Goal: Task Accomplishment & Management: Complete application form

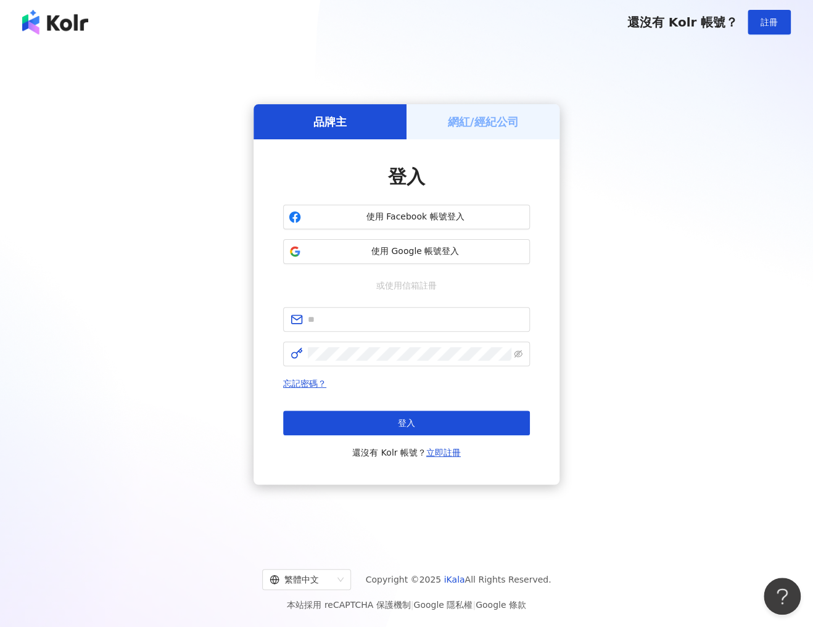
click at [479, 121] on h5 "網紅/經紀公司" at bounding box center [483, 121] width 71 height 15
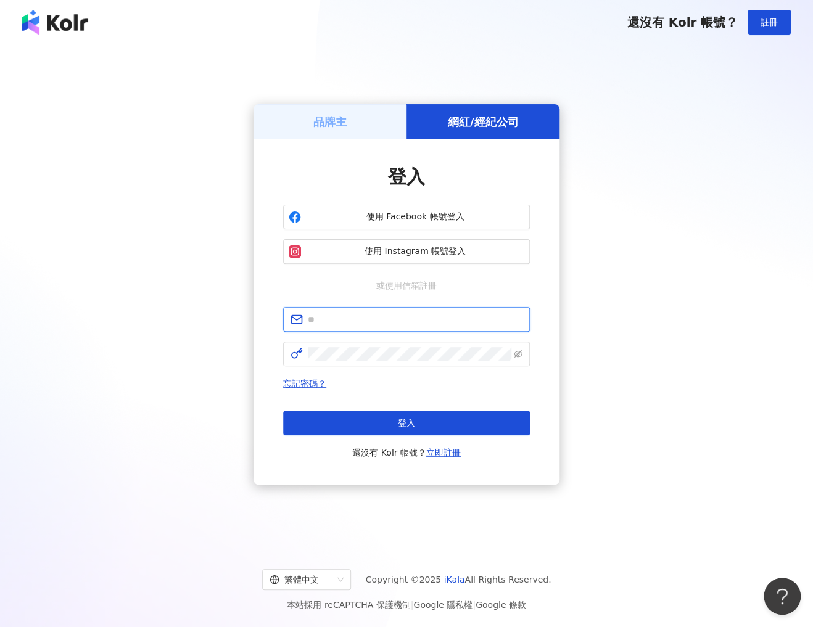
click at [404, 317] on input "text" at bounding box center [415, 320] width 215 height 14
type input "**********"
click button "登入" at bounding box center [406, 423] width 247 height 25
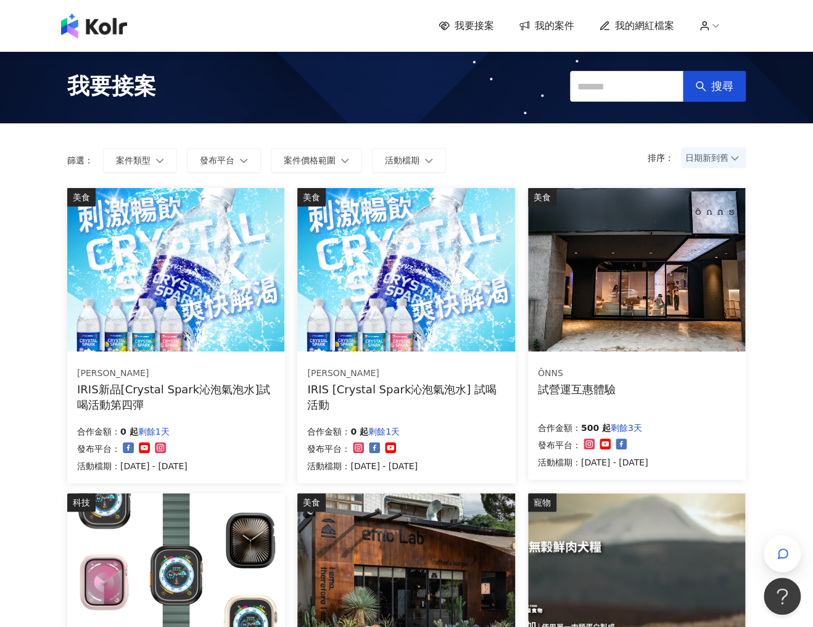
click at [627, 27] on span "我的網紅檔案" at bounding box center [644, 26] width 59 height 14
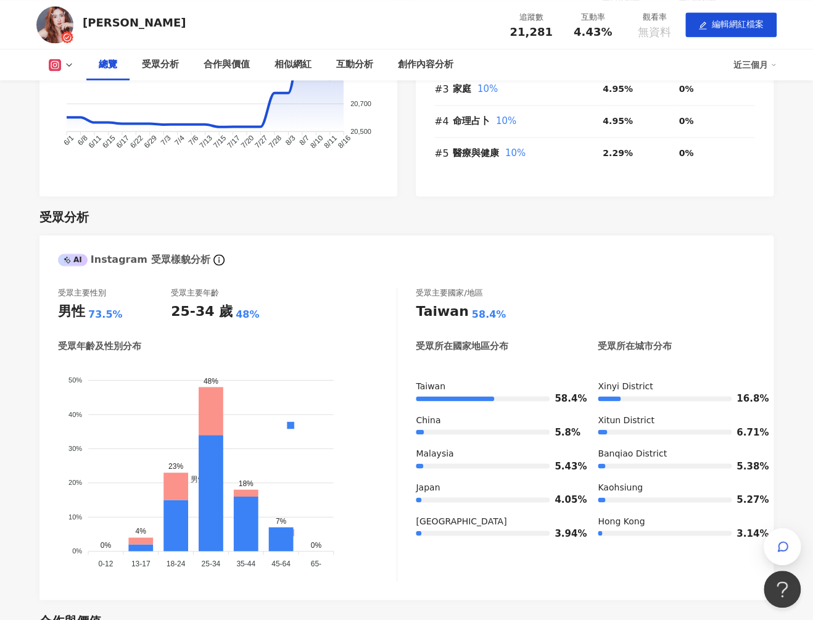
scroll to position [708, 0]
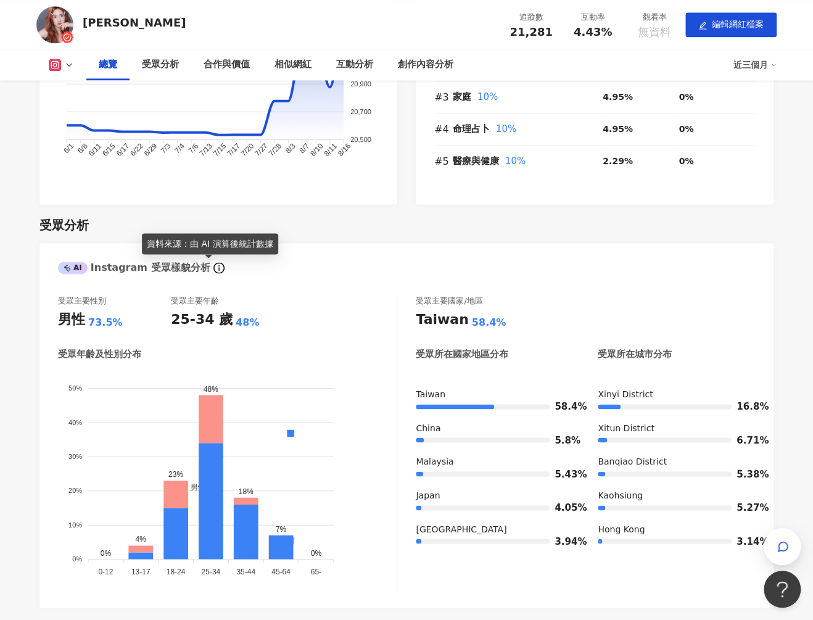
click at [213, 268] on icon "info-circle" at bounding box center [218, 267] width 11 height 11
click at [94, 328] on div "73.5%" at bounding box center [105, 322] width 35 height 14
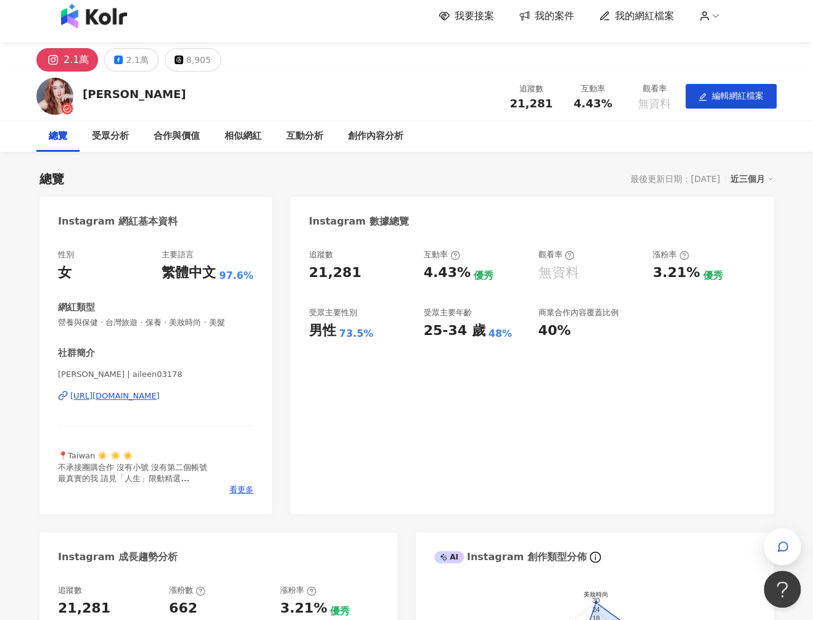
scroll to position [0, 0]
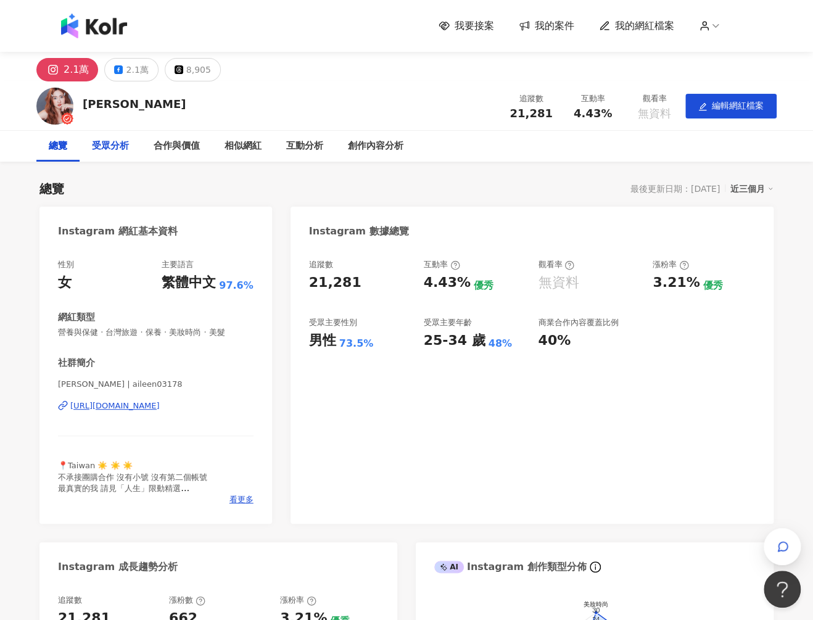
click at [111, 151] on div "受眾分析" at bounding box center [110, 146] width 37 height 15
click at [164, 152] on div "合作與價值" at bounding box center [177, 146] width 46 height 15
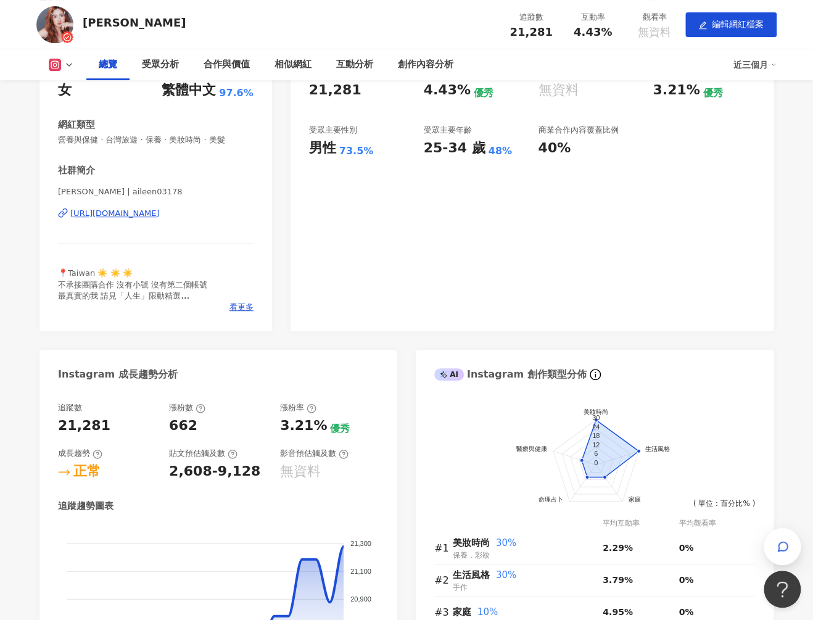
scroll to position [347, 0]
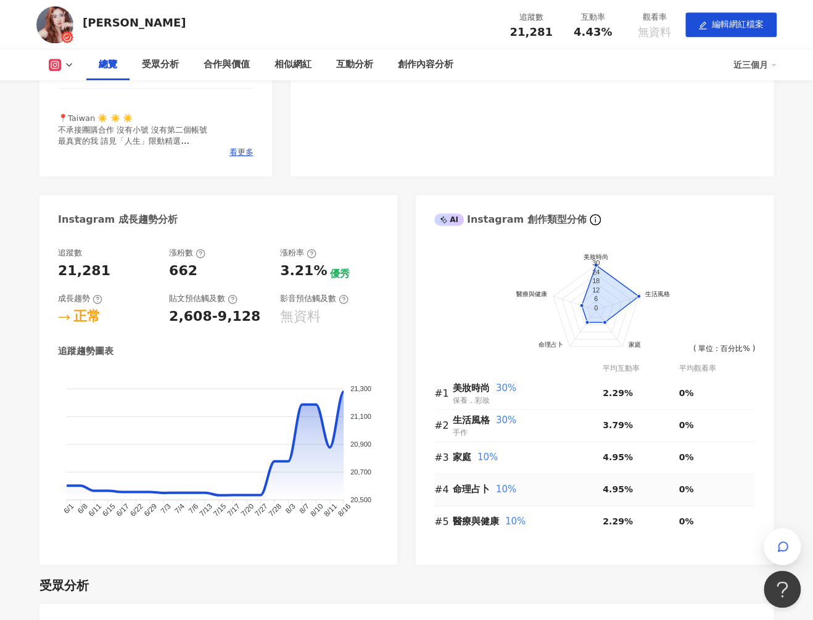
click at [464, 492] on span "命理占卜" at bounding box center [471, 489] width 37 height 11
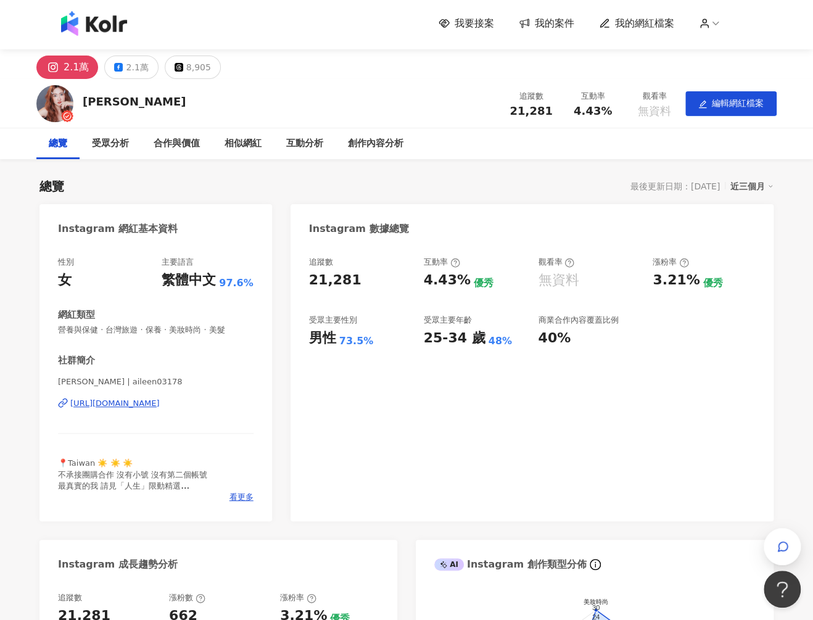
scroll to position [0, 0]
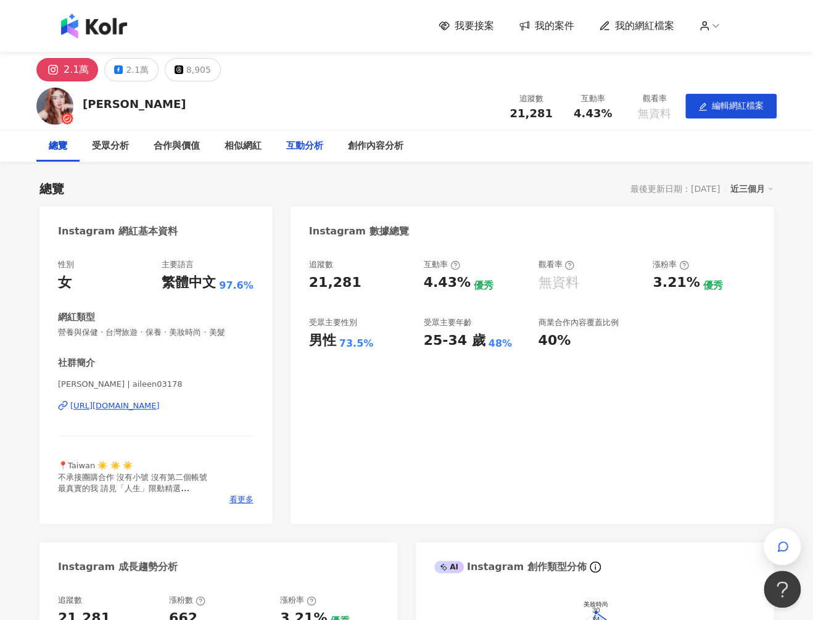
click at [321, 143] on div "互動分析" at bounding box center [304, 146] width 37 height 15
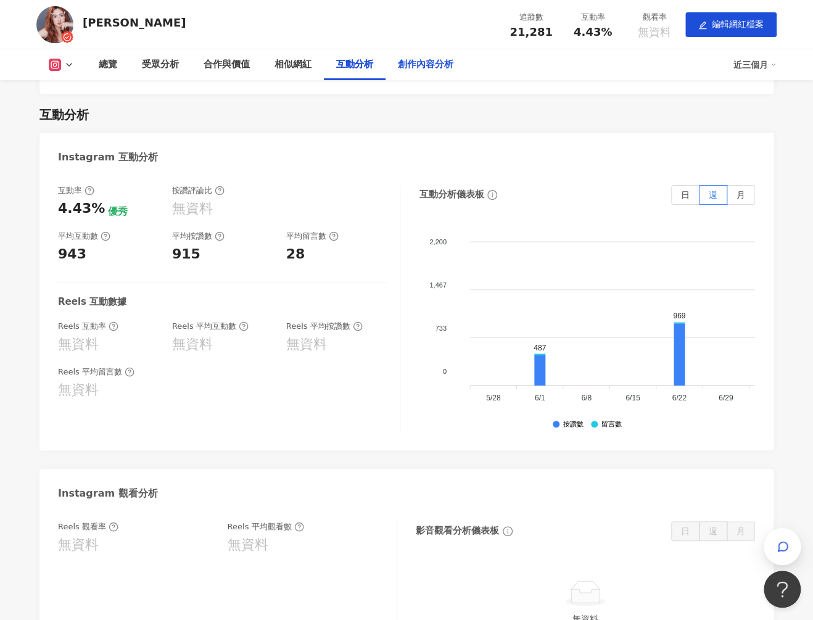
click at [413, 75] on div "創作內容分析" at bounding box center [426, 64] width 80 height 31
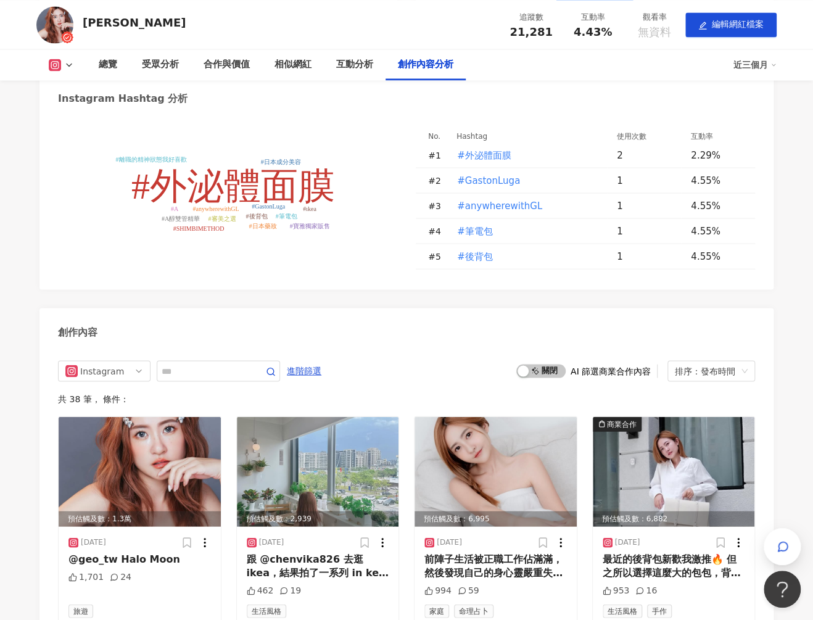
scroll to position [2965, 0]
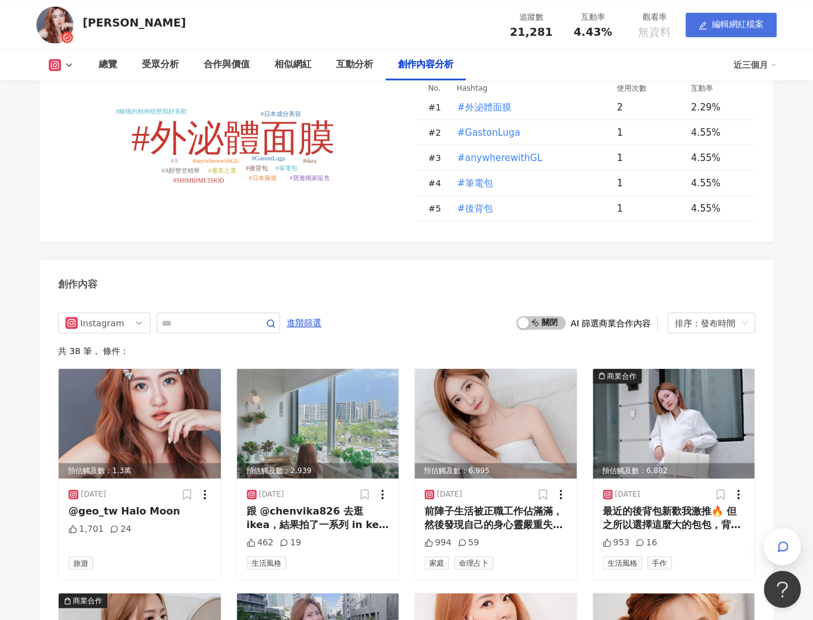
click at [723, 23] on span "編輯網紅檔案" at bounding box center [738, 24] width 52 height 10
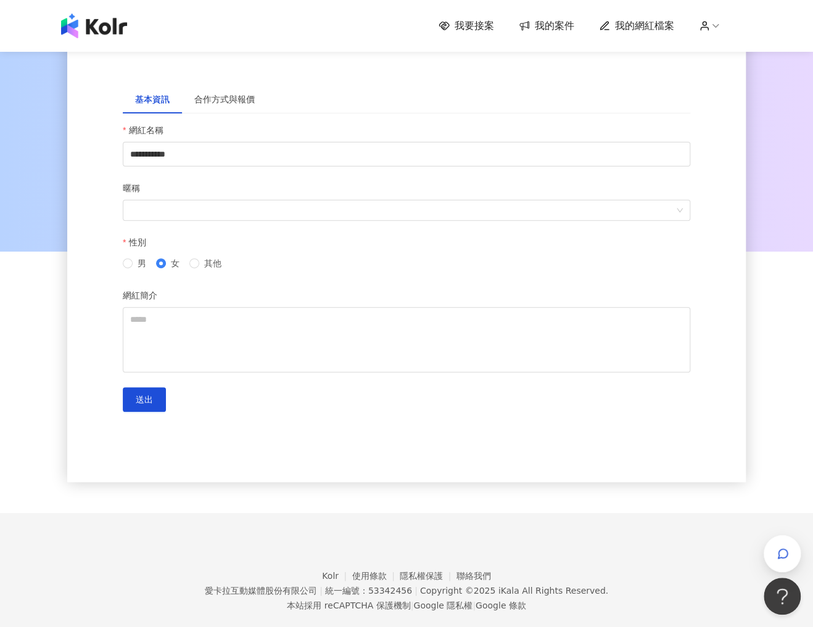
scroll to position [49, 0]
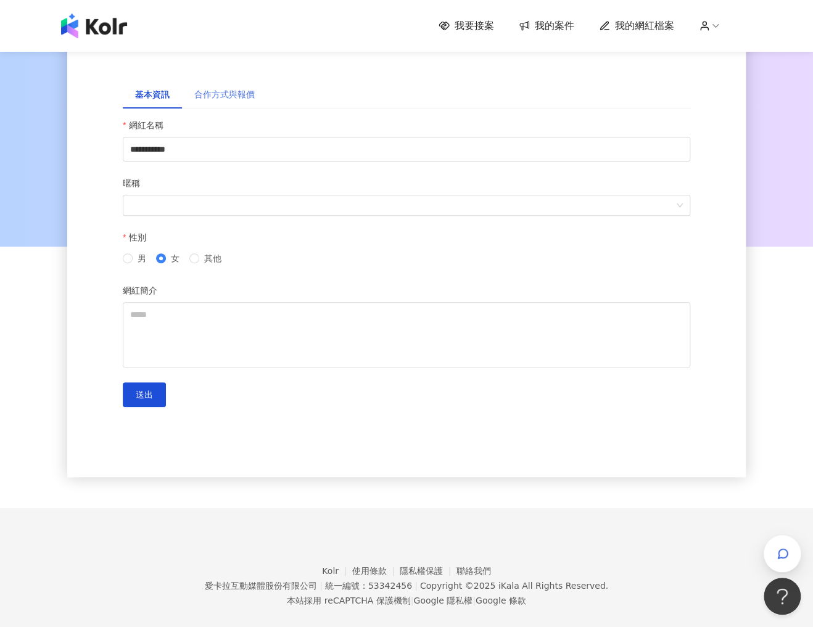
click at [222, 104] on div "合作方式與報價" at bounding box center [224, 94] width 85 height 28
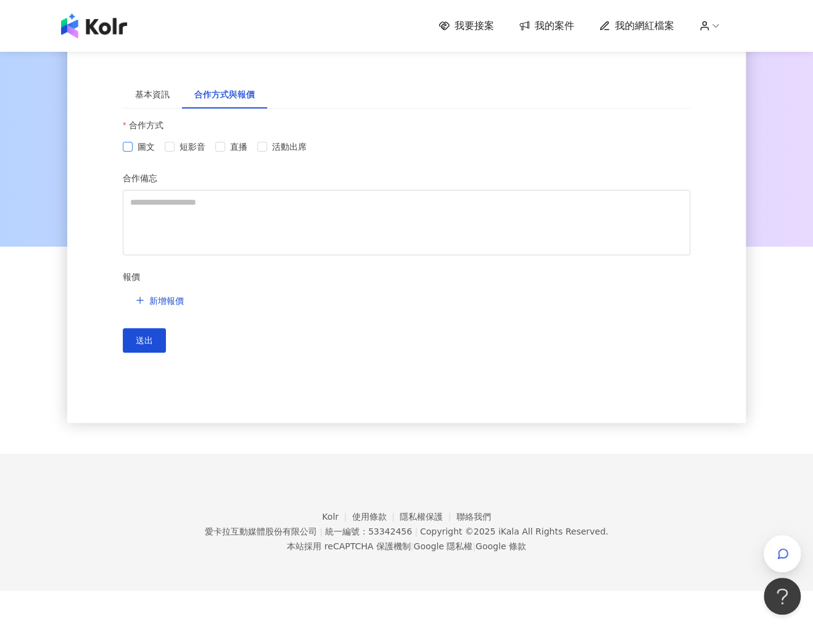
click at [136, 143] on span "圖文" at bounding box center [146, 147] width 27 height 14
click at [270, 152] on span "活動出席" at bounding box center [289, 147] width 44 height 14
click at [139, 336] on span "送出" at bounding box center [144, 341] width 17 height 10
click at [553, 36] on div "我要接案 我的案件 我的網紅檔案" at bounding box center [406, 26] width 703 height 25
click at [553, 32] on span "我的案件" at bounding box center [554, 26] width 39 height 14
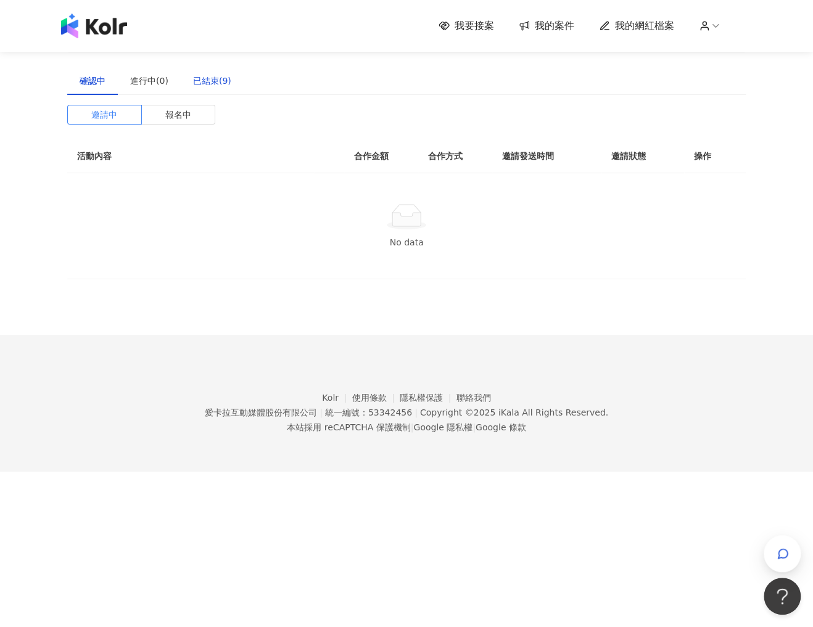
click at [217, 81] on div "已結束(9)" at bounding box center [212, 81] width 38 height 14
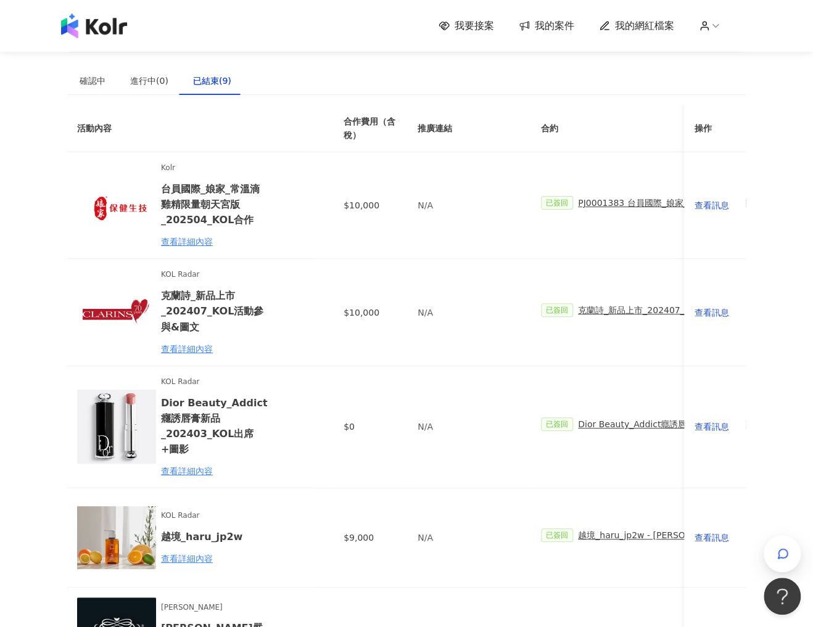
click at [536, 28] on link "我的案件" at bounding box center [547, 26] width 56 height 14
click at [476, 25] on span "我要接案" at bounding box center [474, 26] width 39 height 14
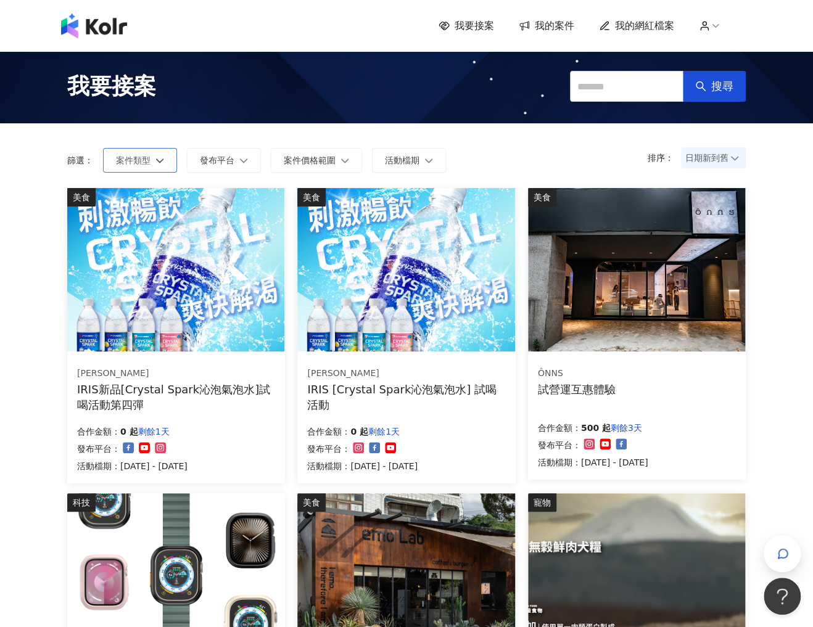
click at [144, 153] on button "案件類型" at bounding box center [140, 160] width 74 height 25
click at [239, 157] on icon "button" at bounding box center [243, 160] width 9 height 9
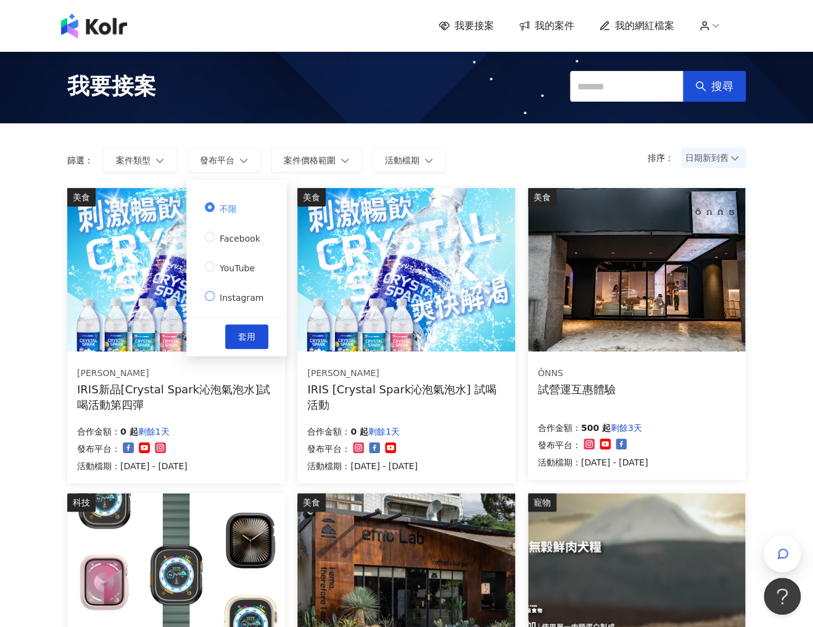
click at [252, 294] on span "Instagram" at bounding box center [242, 298] width 54 height 10
click at [252, 342] on button "套用" at bounding box center [246, 337] width 43 height 25
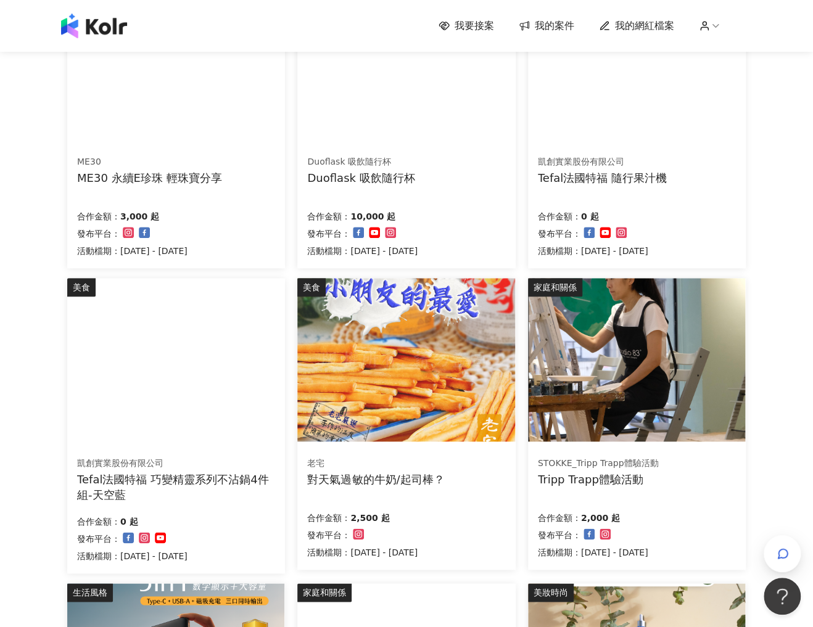
scroll to position [346, 0]
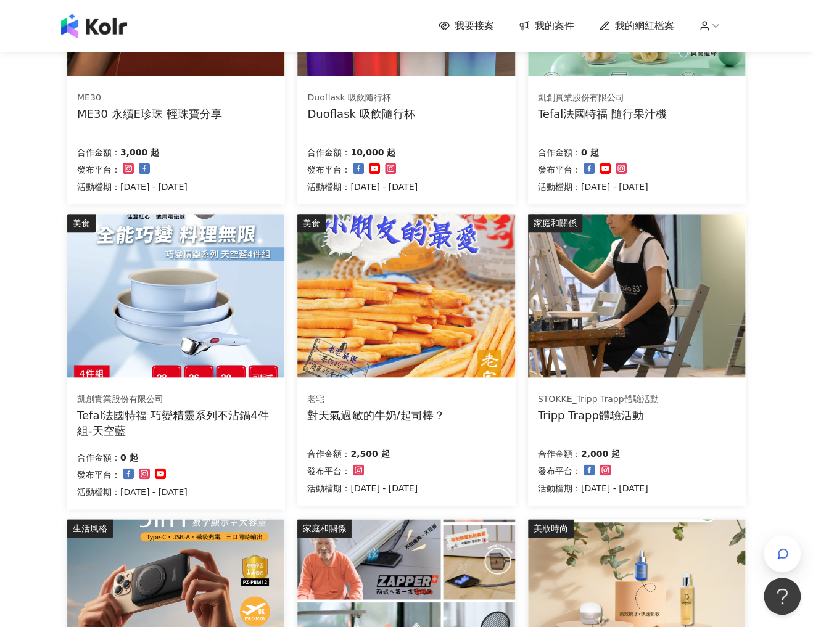
click at [602, 362] on img at bounding box center [636, 296] width 217 height 164
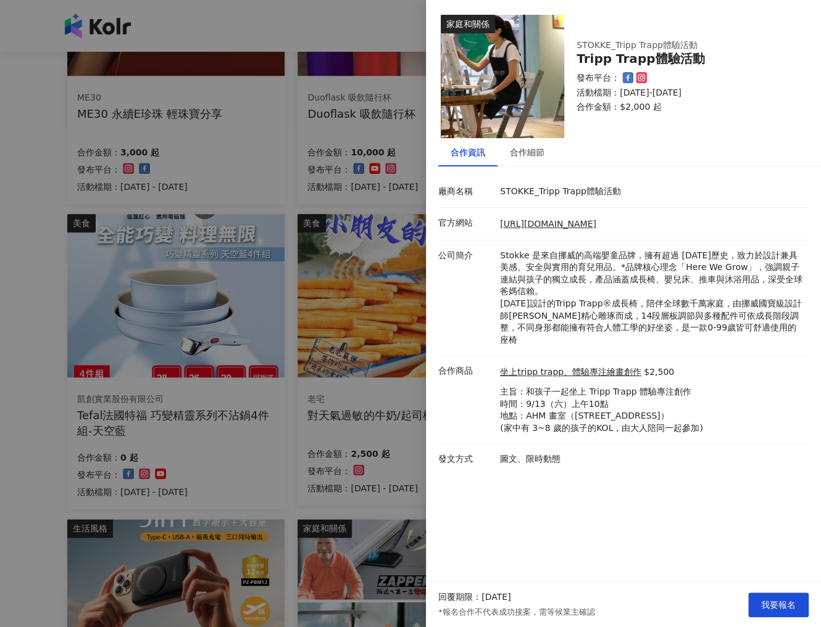
click at [370, 432] on div at bounding box center [410, 313] width 821 height 627
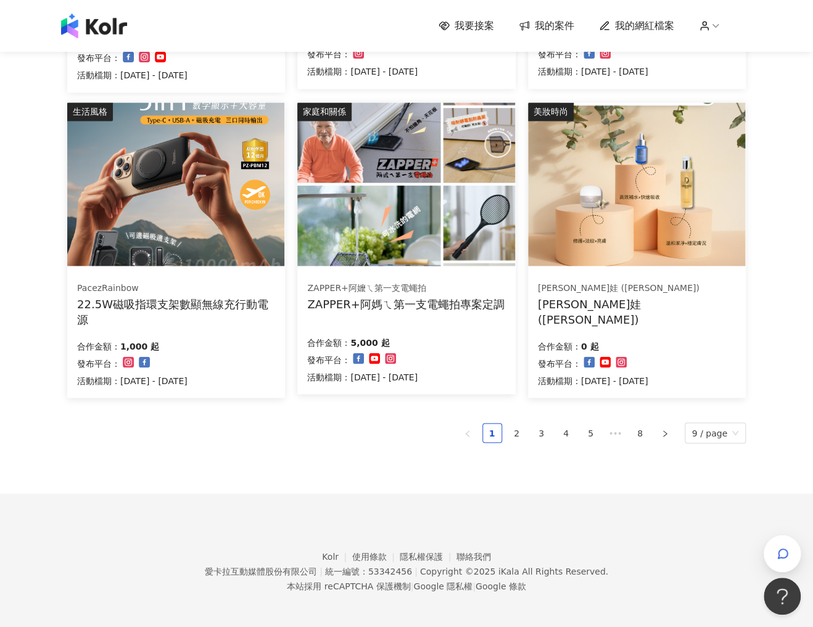
scroll to position [765, 0]
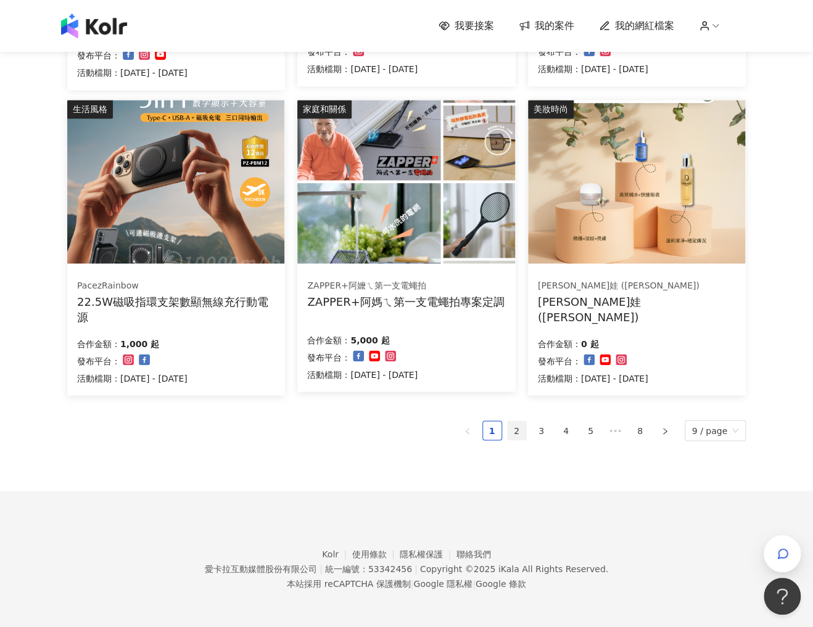
click at [521, 427] on link "2" at bounding box center [517, 430] width 19 height 19
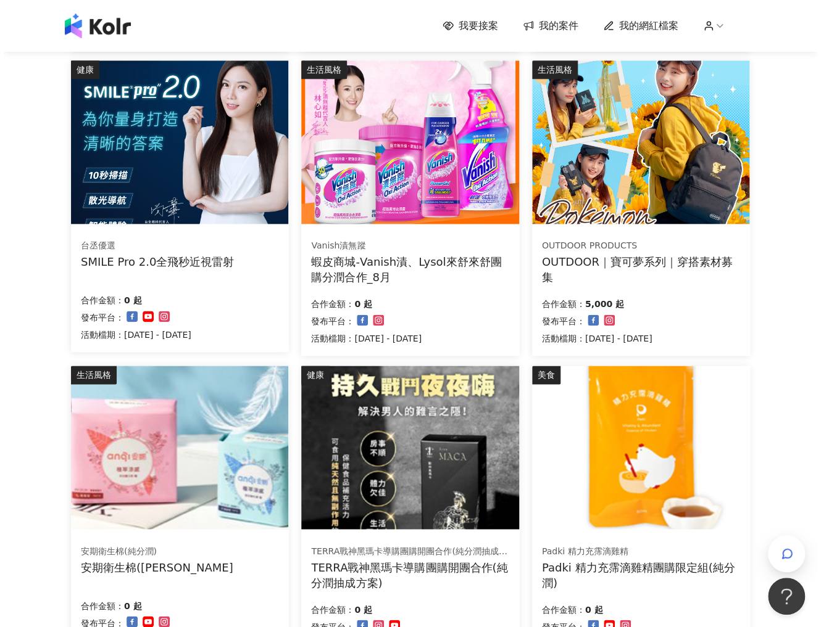
scroll to position [423, 0]
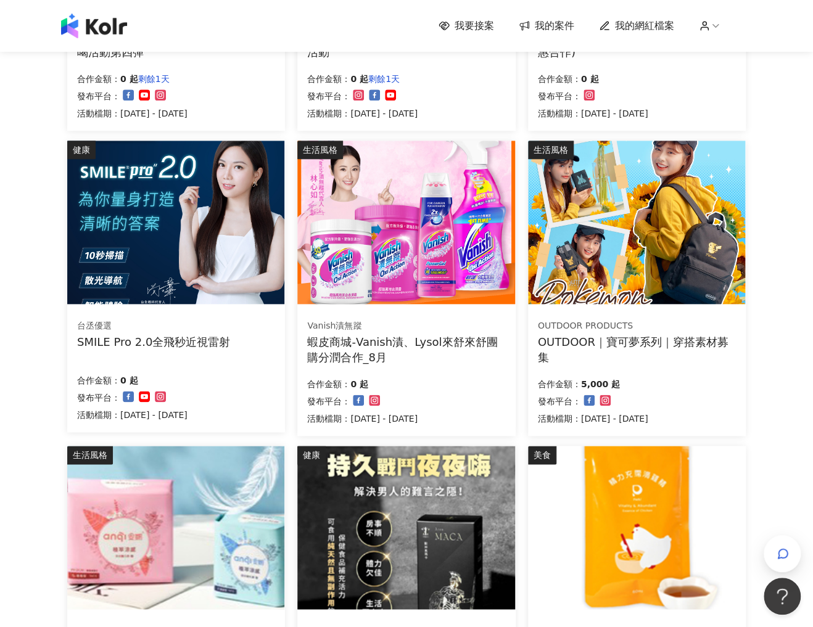
click at [598, 312] on div "OUTDOOR PRODUCTS OUTDOOR｜寶可夢系列｜穿搭素材募集 合作金額： 5,000 起 發布平台： 活動檔期：[DATE] - [DATE]" at bounding box center [637, 372] width 218 height 127
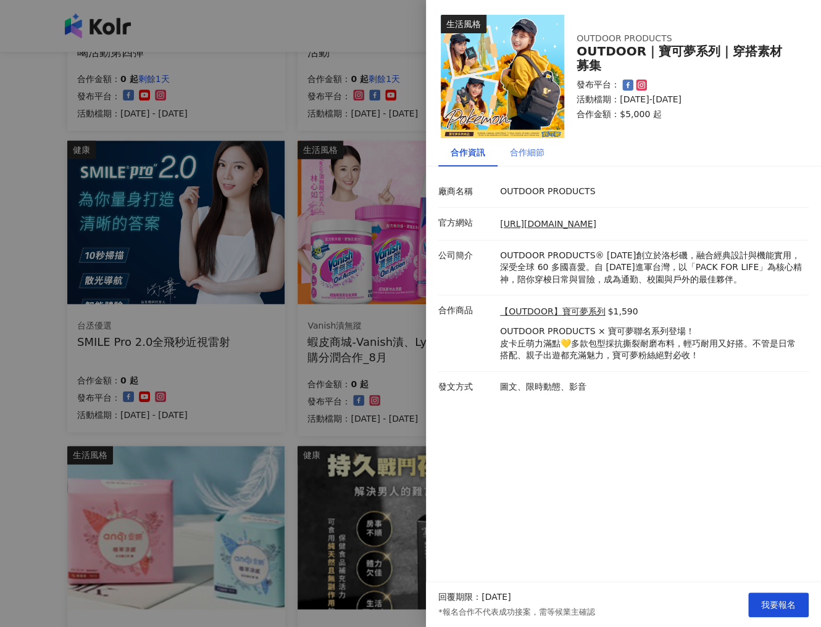
click at [507, 155] on div "合作細節" at bounding box center [526, 152] width 59 height 28
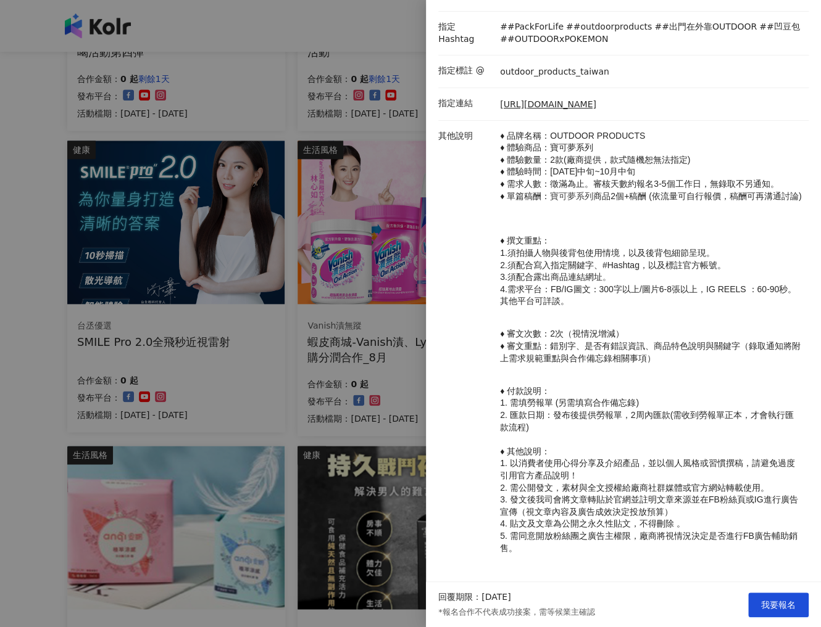
scroll to position [279, 0]
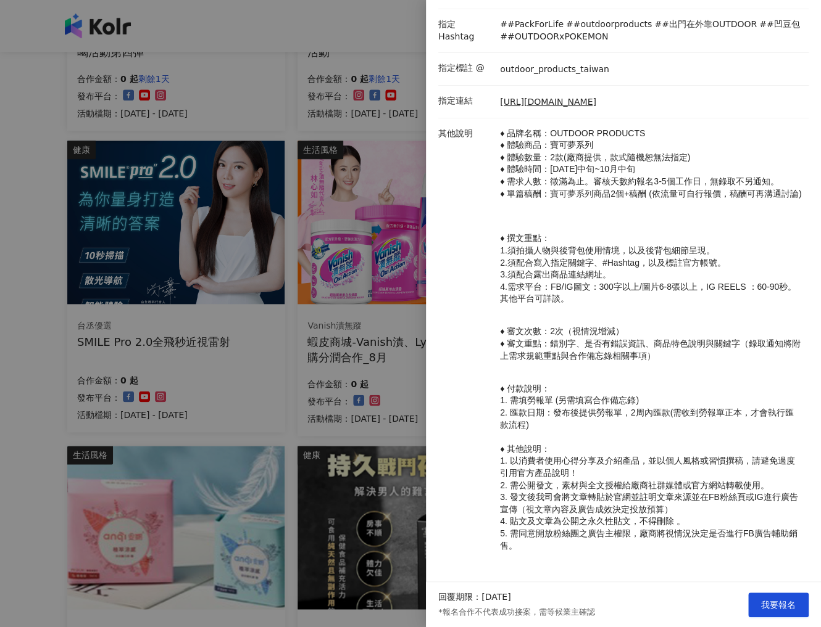
click at [291, 460] on div at bounding box center [410, 313] width 821 height 627
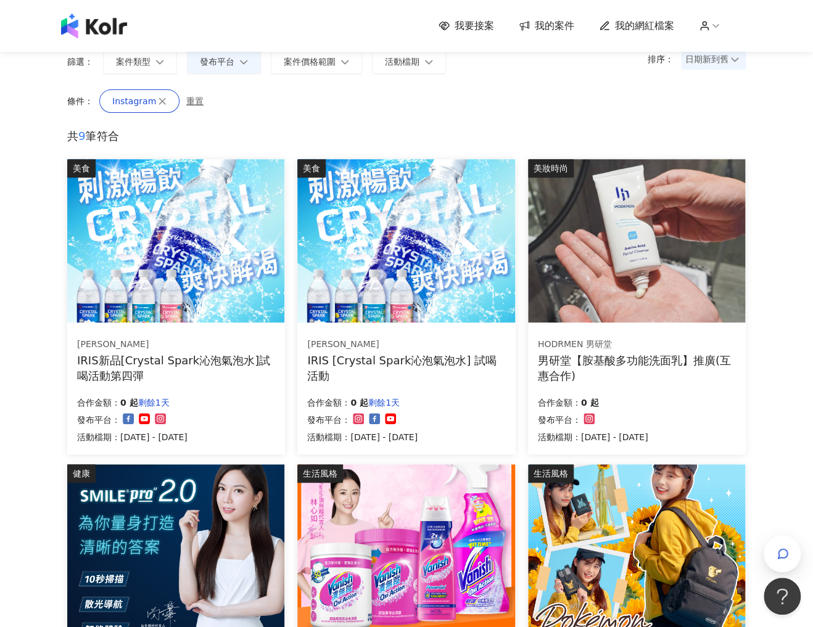
scroll to position [77, 0]
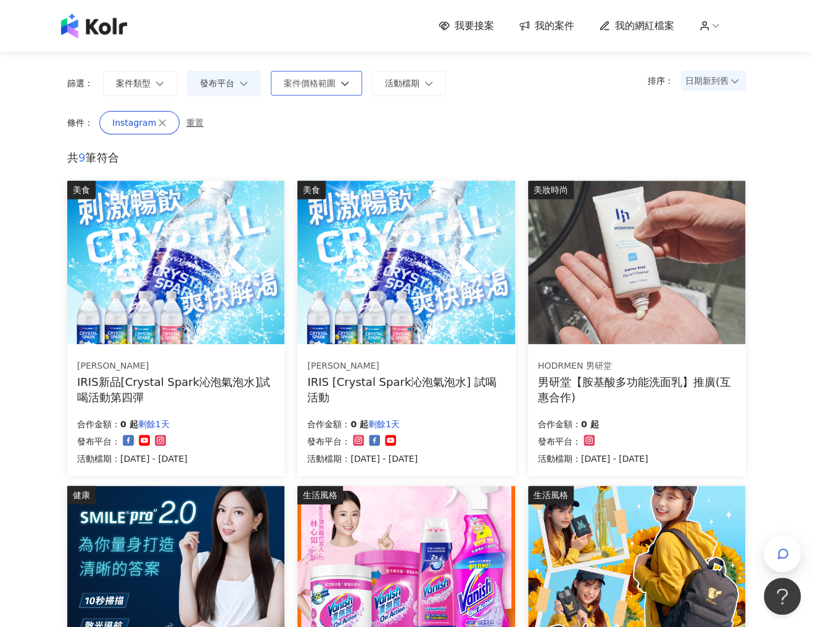
click at [334, 74] on button "案件價格範圍" at bounding box center [316, 83] width 91 height 25
click at [461, 120] on div "Instagram 重置" at bounding box center [428, 122] width 659 height 23
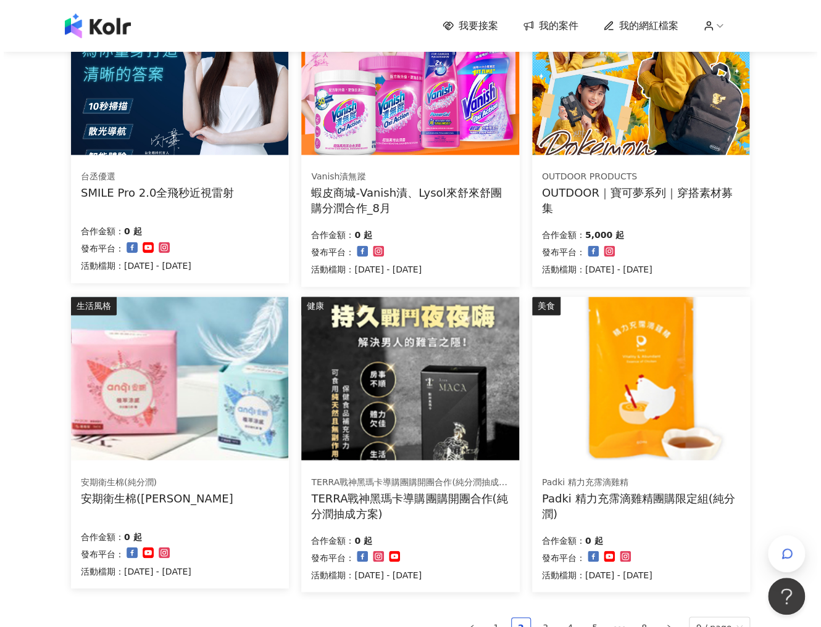
scroll to position [571, 0]
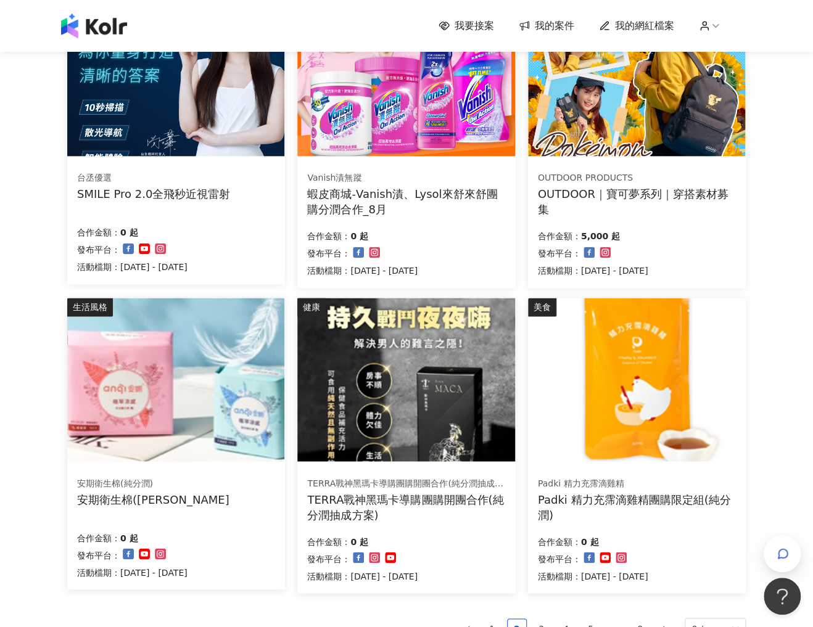
click at [182, 143] on img at bounding box center [175, 75] width 217 height 164
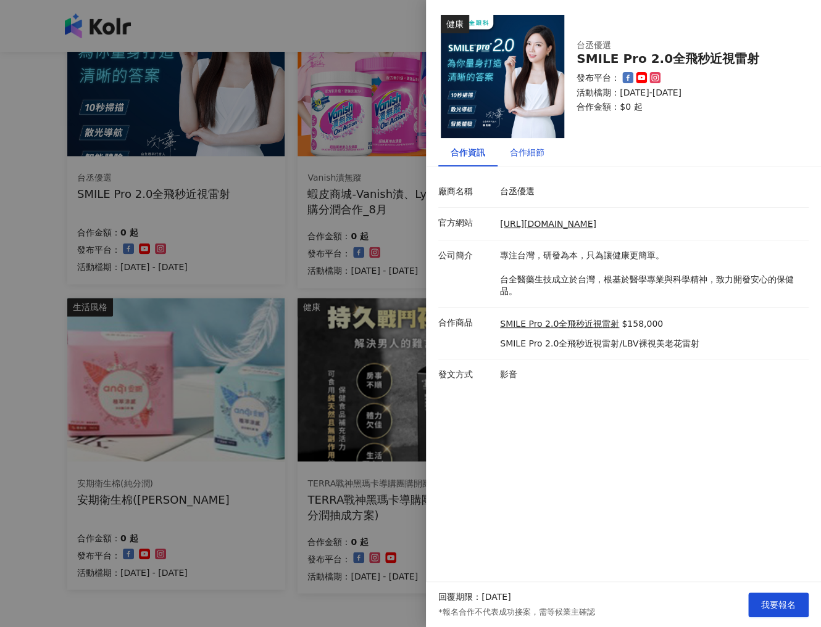
click at [531, 149] on div "合作細節" at bounding box center [527, 153] width 35 height 14
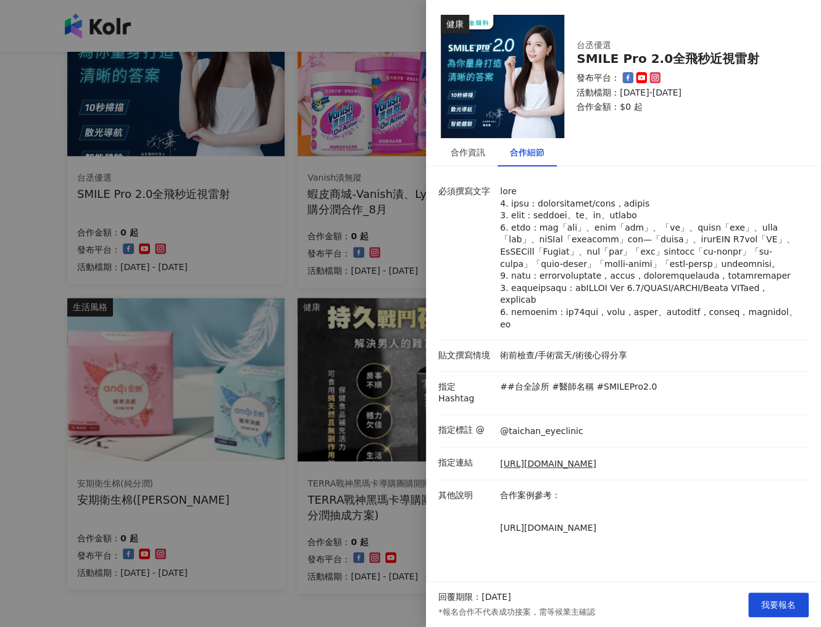
scroll to position [18, 0]
click at [250, 395] on div at bounding box center [410, 313] width 821 height 627
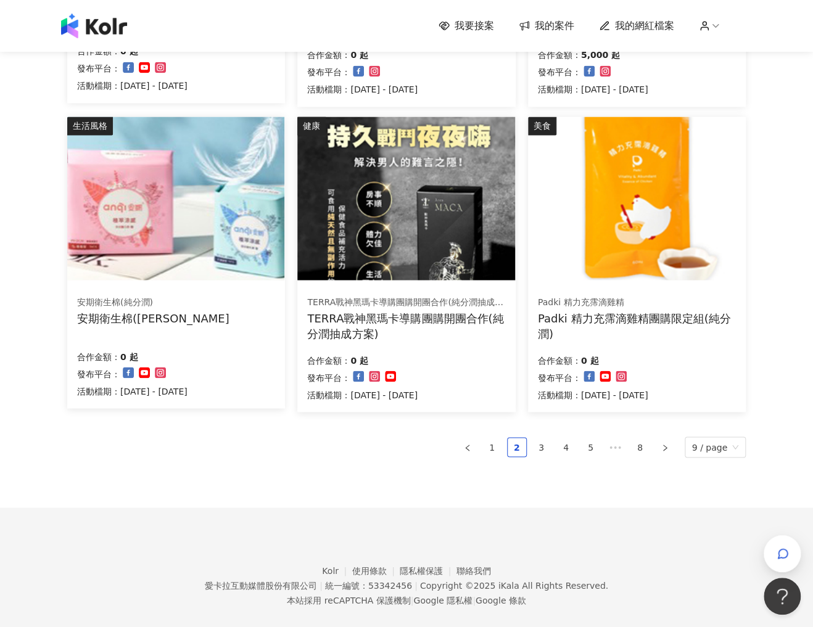
scroll to position [768, 0]
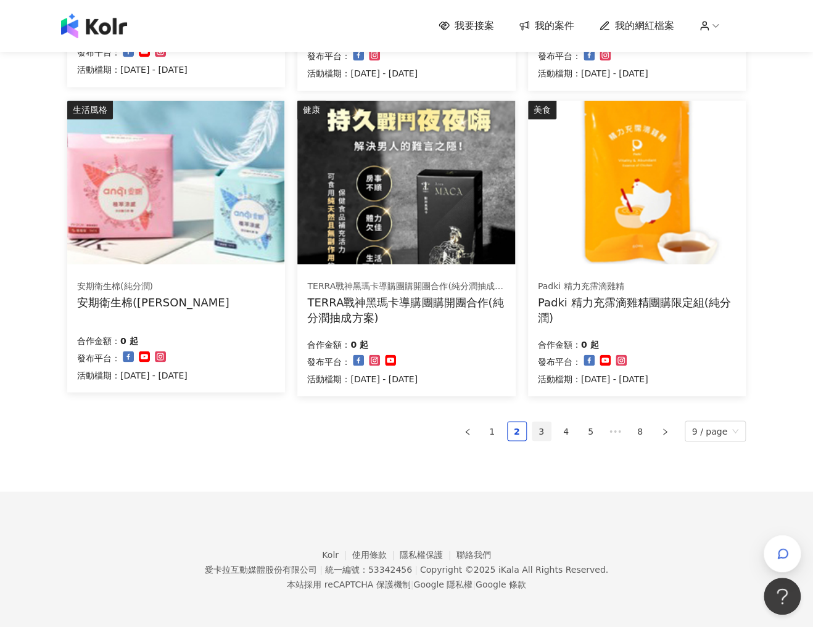
click at [544, 433] on link "3" at bounding box center [541, 431] width 19 height 19
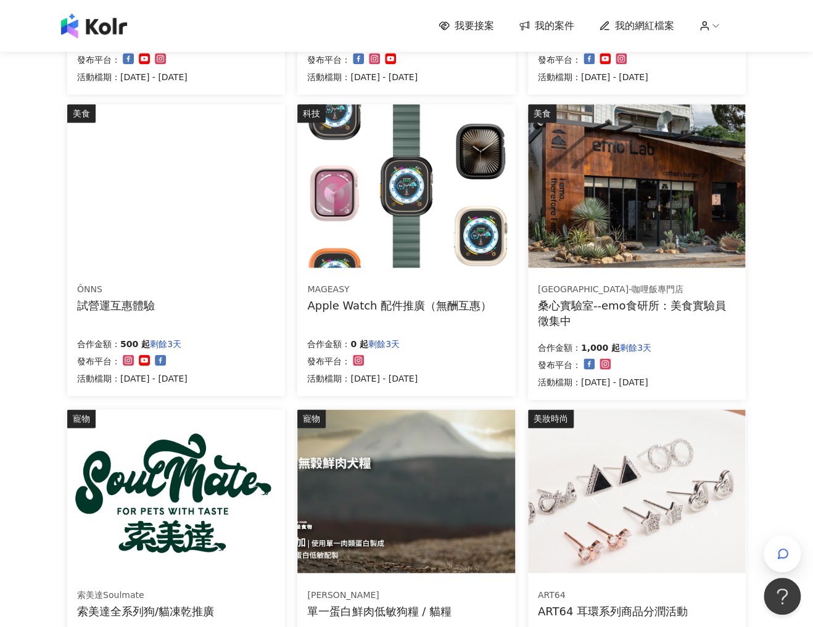
scroll to position [420, 0]
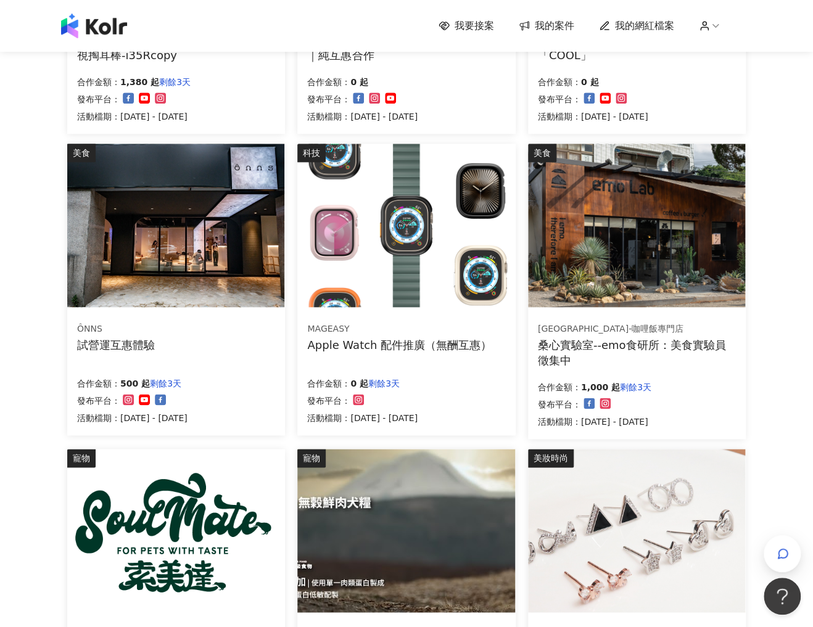
click at [582, 283] on img at bounding box center [636, 226] width 217 height 164
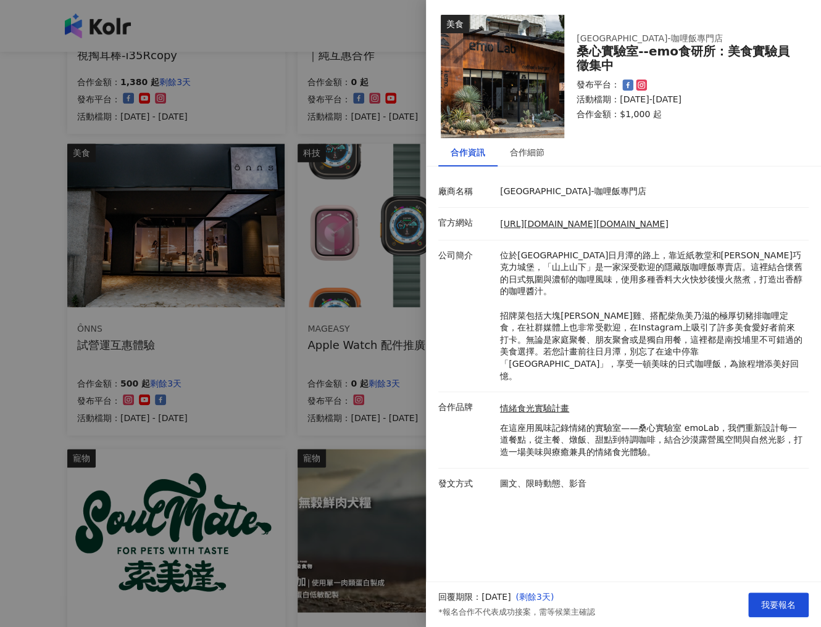
click at [369, 389] on div at bounding box center [410, 313] width 821 height 627
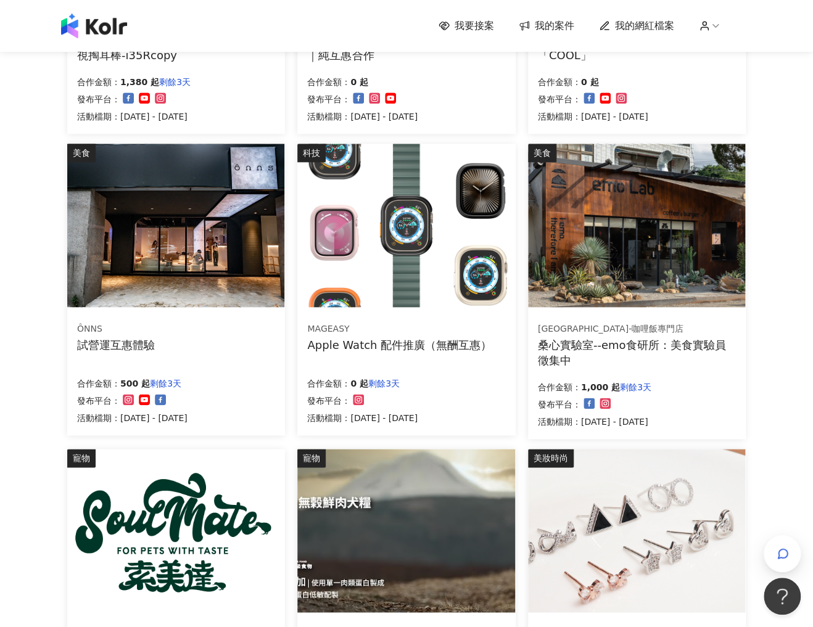
click at [226, 271] on img at bounding box center [175, 226] width 217 height 164
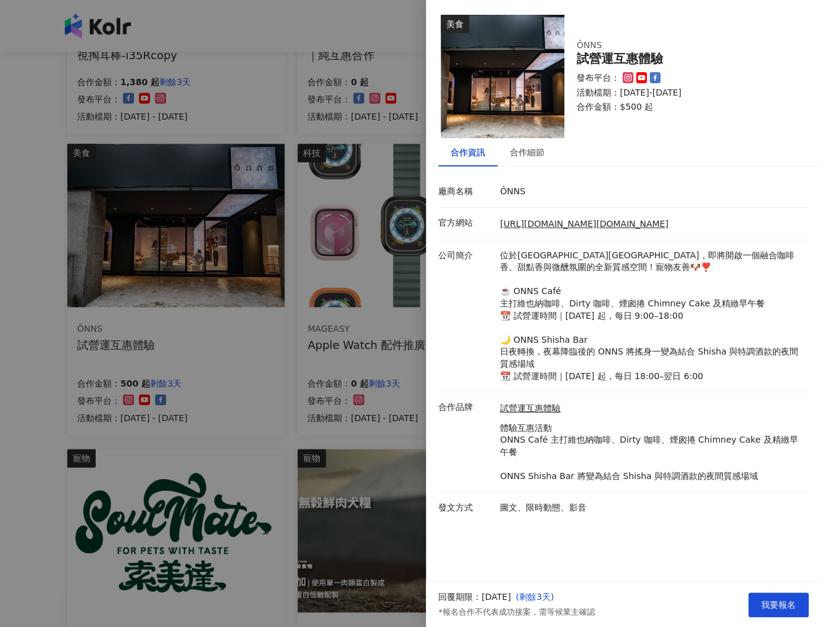
click at [326, 385] on div at bounding box center [410, 313] width 821 height 627
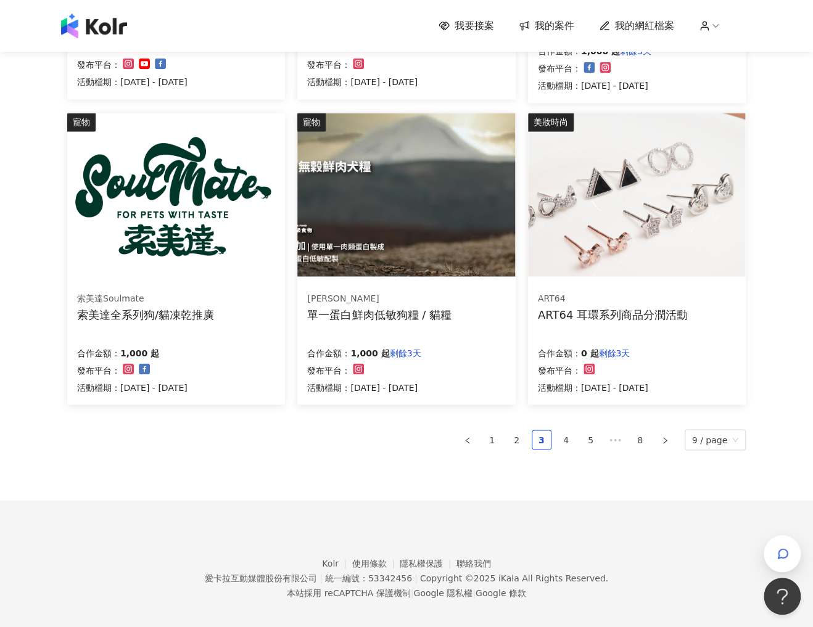
scroll to position [765, 0]
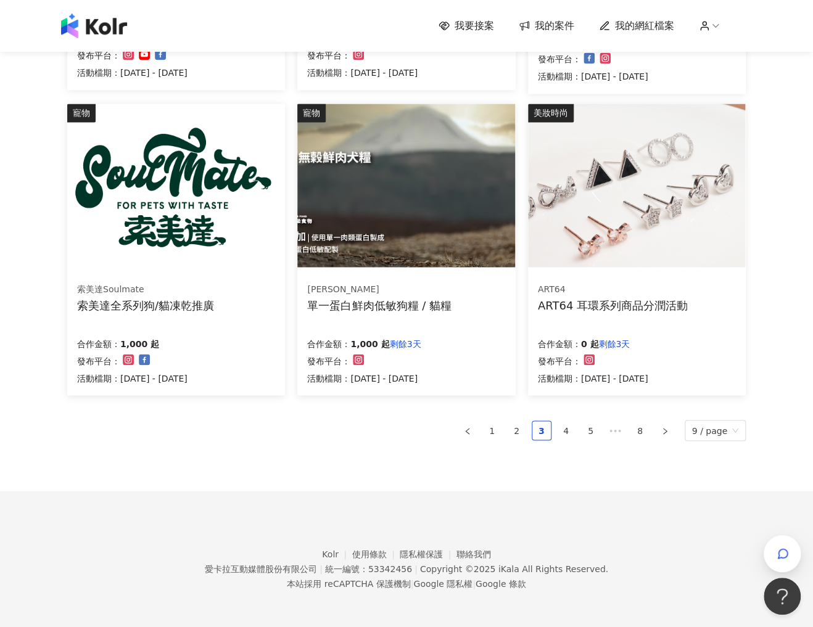
click at [558, 425] on ul "1 2 3 4 5 ••• 8 9 / page" at bounding box center [406, 430] width 679 height 21
click at [573, 430] on link "4" at bounding box center [566, 430] width 19 height 19
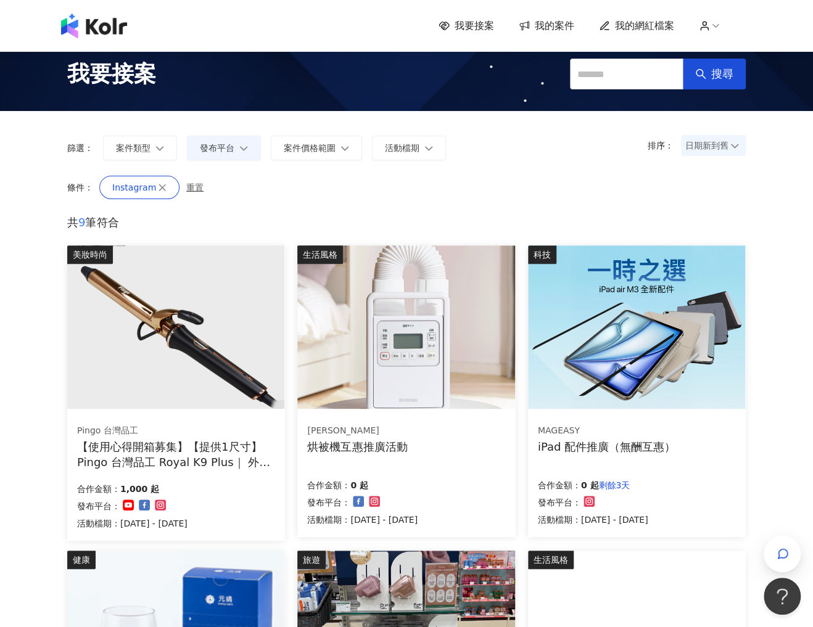
scroll to position [0, 0]
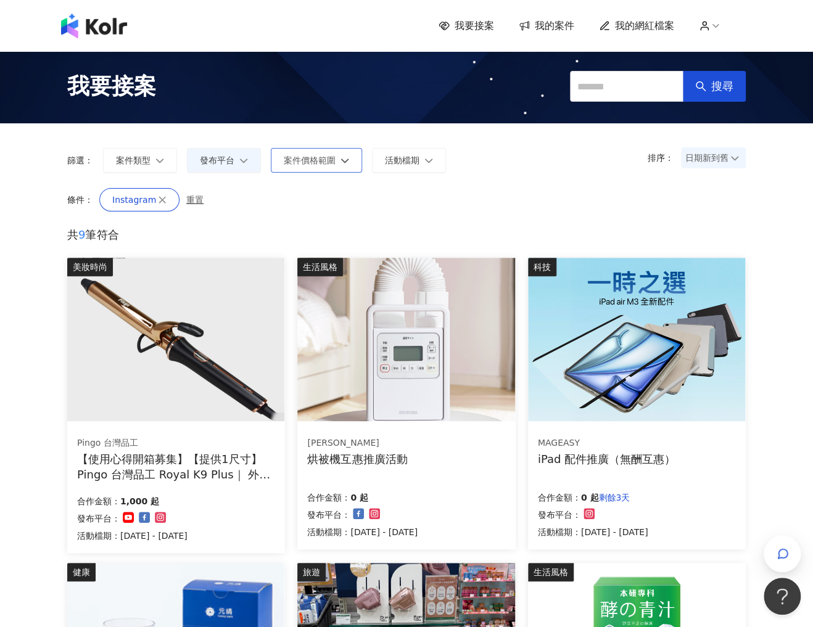
click at [323, 160] on span "案件價格範圍" at bounding box center [310, 160] width 52 height 10
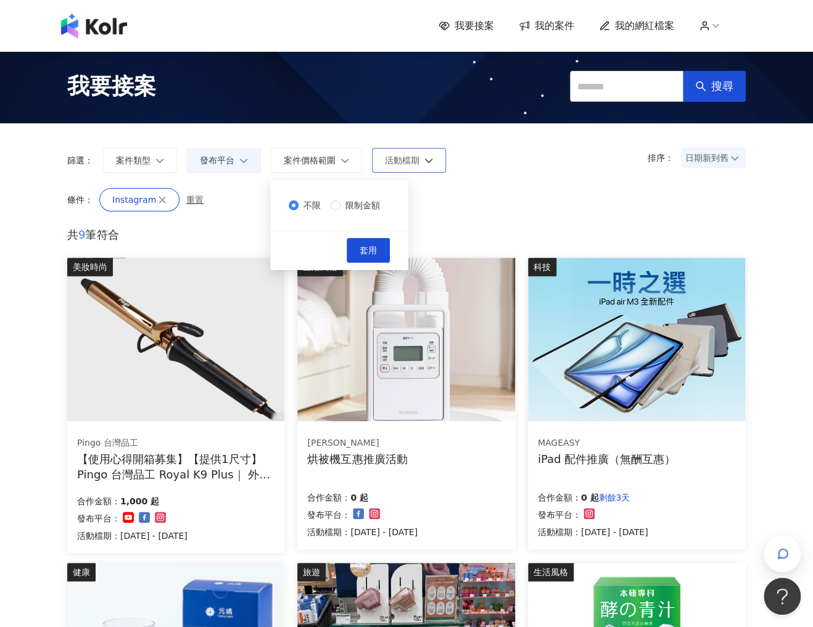
click at [398, 170] on button "活動檔期" at bounding box center [409, 160] width 74 height 25
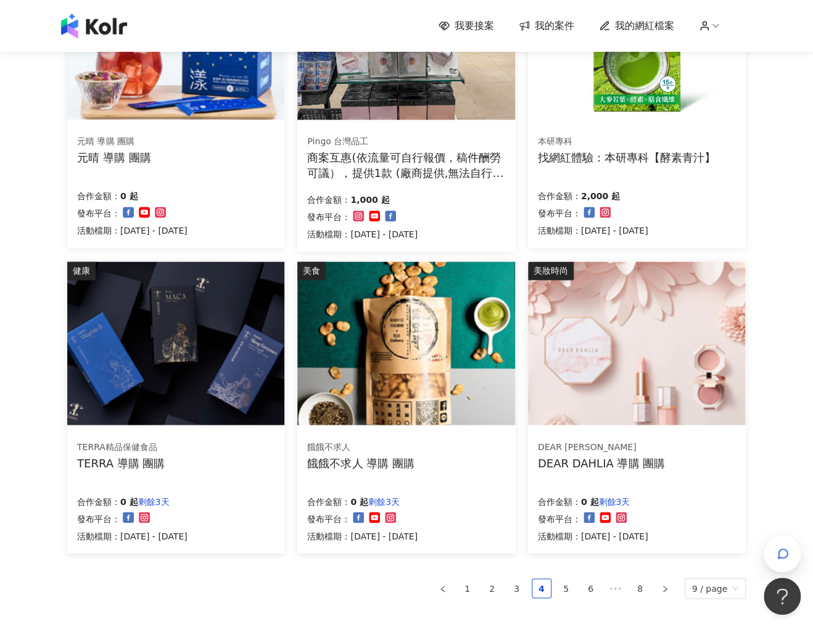
scroll to position [642, 0]
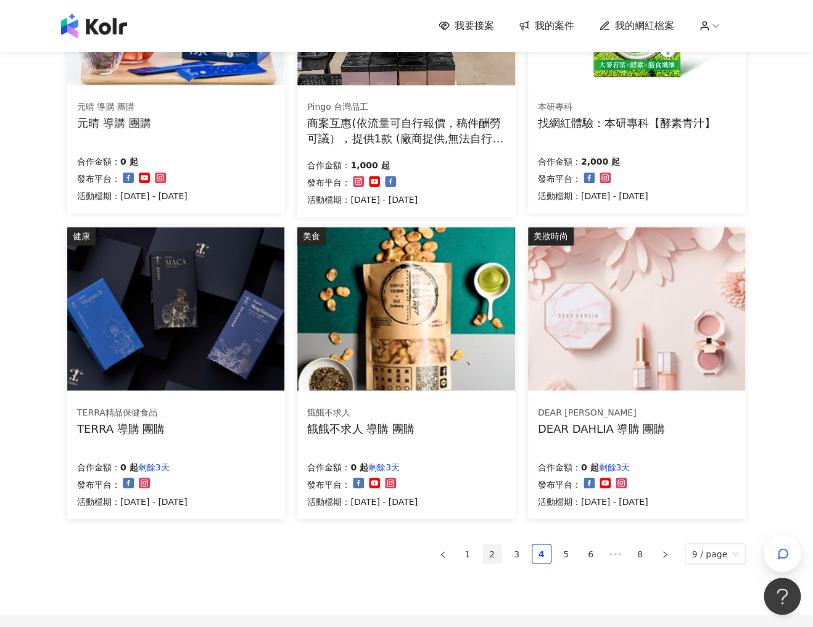
click at [492, 553] on link "2" at bounding box center [492, 554] width 19 height 19
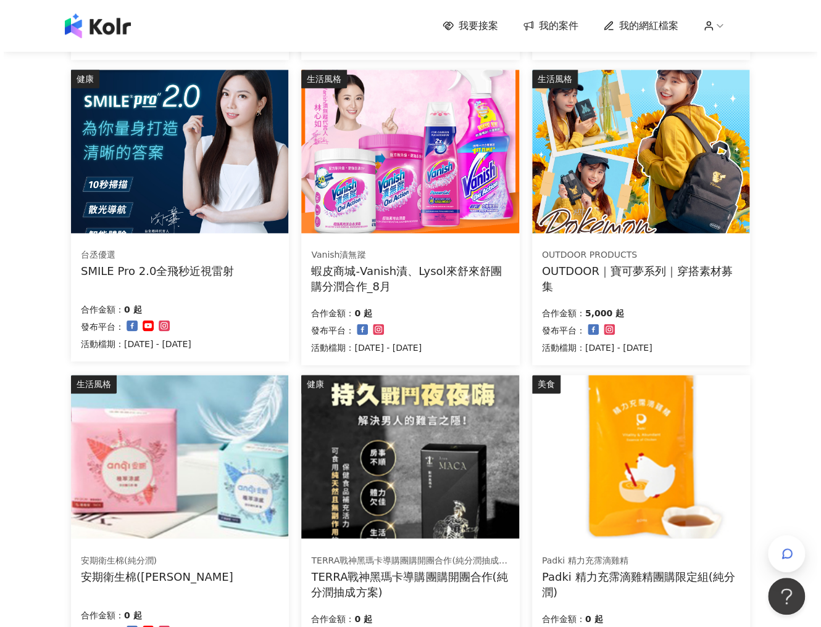
scroll to position [444, 0]
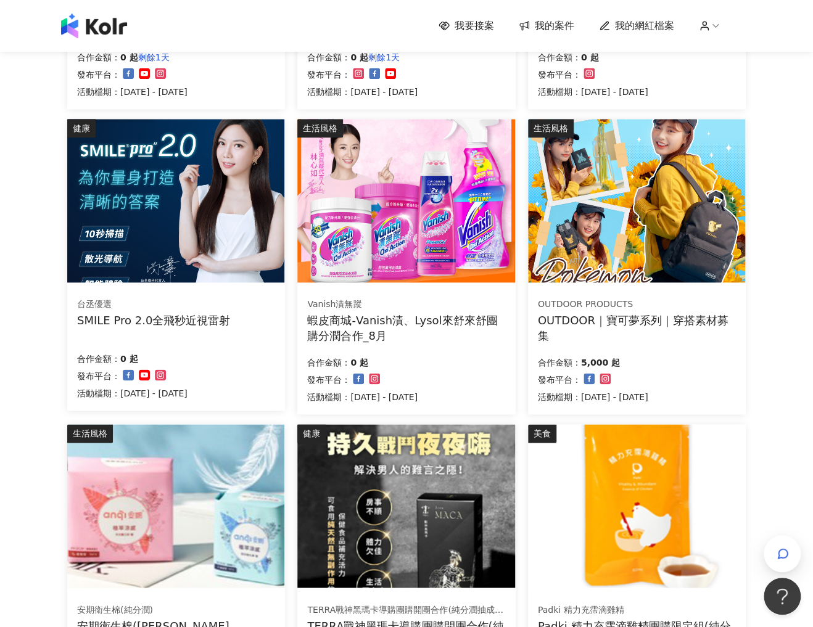
click at [608, 252] on img at bounding box center [636, 201] width 217 height 164
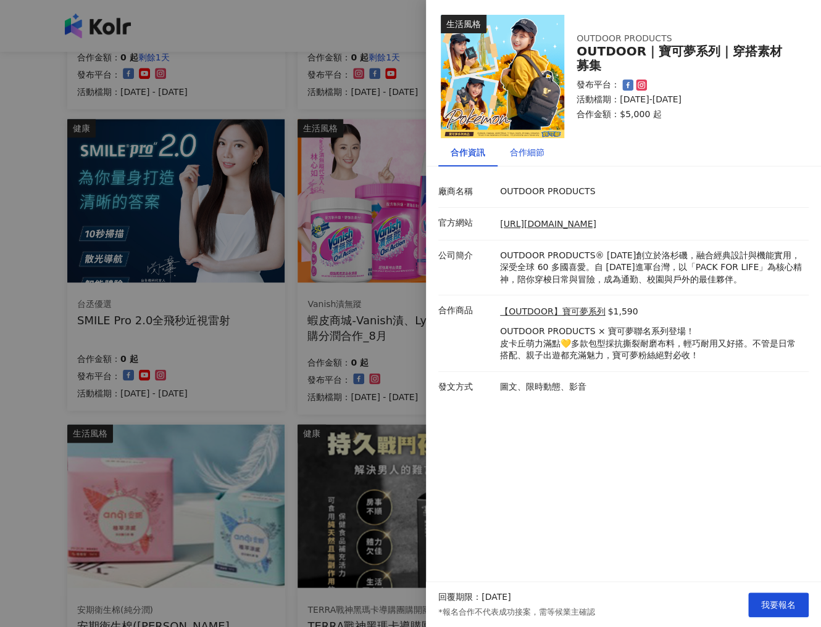
click at [525, 158] on div "合作細節" at bounding box center [527, 153] width 35 height 14
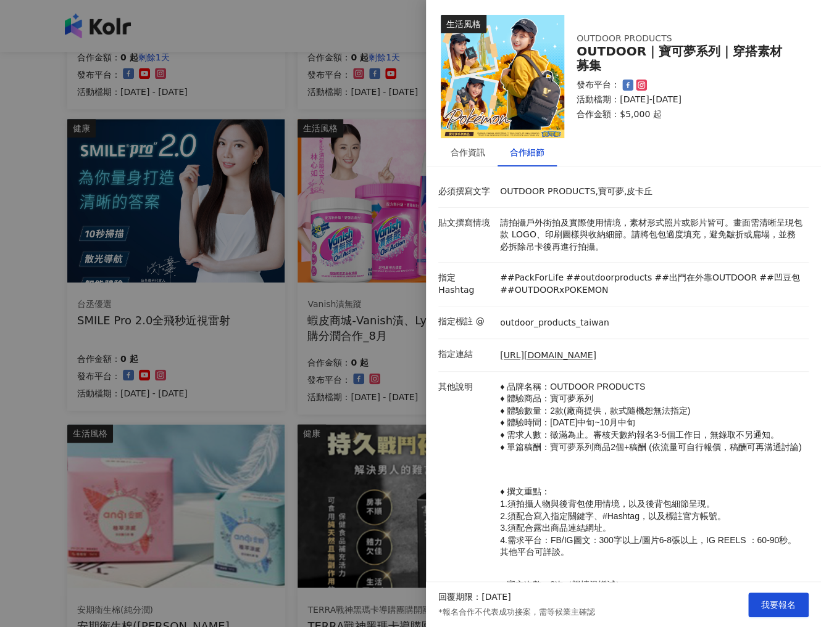
click at [514, 94] on img at bounding box center [502, 76] width 123 height 123
click at [540, 354] on link "[URL][DOMAIN_NAME]" at bounding box center [548, 356] width 96 height 12
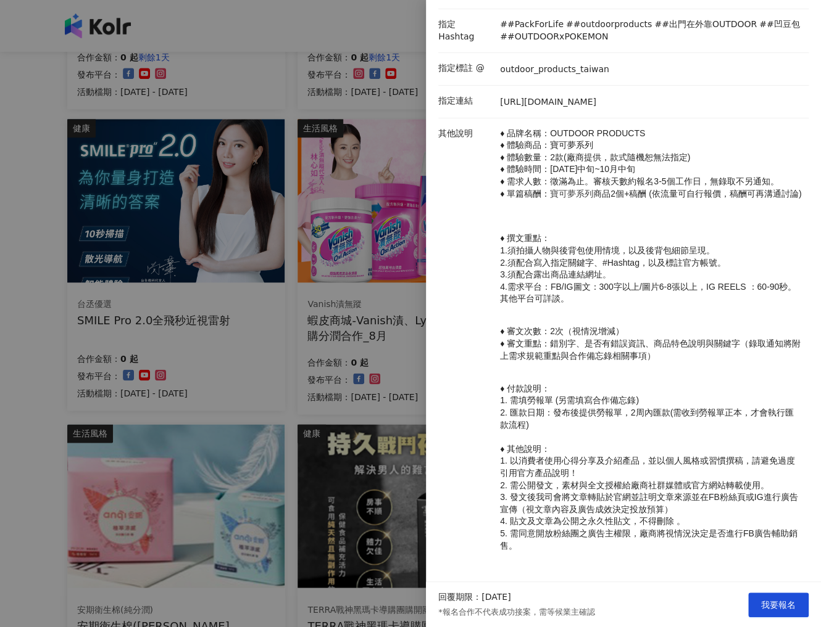
scroll to position [279, 0]
click at [678, 282] on span "4.需求平台：FB/IG圖文：300字以上/圖片6-8張以上，IG REELS ：60-90秒。其他平台可詳談。" at bounding box center [648, 293] width 296 height 22
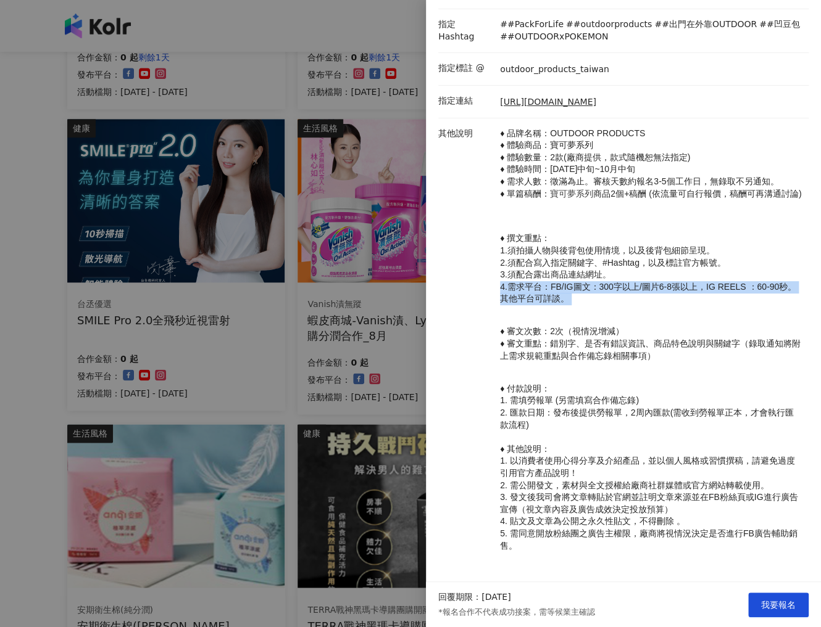
click at [678, 282] on span "4.需求平台：FB/IG圖文：300字以上/圖片6-8張以上，IG REELS ：60-90秒。其他平台可詳談。" at bounding box center [648, 293] width 296 height 22
click at [637, 282] on span "4.需求平台：FB/IG圖文：300字以上/圖片6-8張以上，IG REELS ：60-90秒。其他平台可詳談。" at bounding box center [648, 293] width 296 height 22
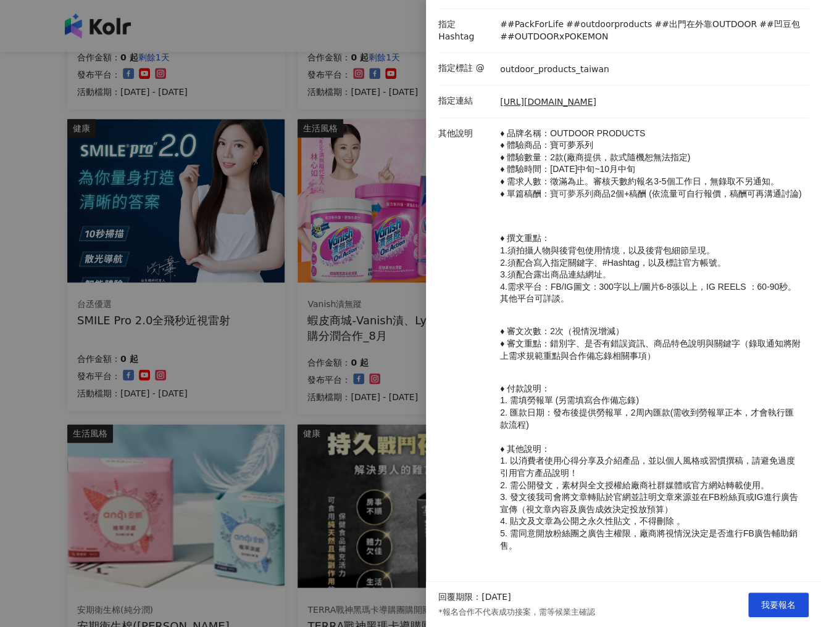
click at [586, 487] on span "2. 需公開發文，素材與全文授權給廠商社群媒體或官方網站轉載使用。" at bounding box center [634, 486] width 269 height 10
click at [581, 502] on p "♦ 付款說明： 1. 需填勞報單 (另需填寫合作備忘錄) 2. 匯款日期：發布後提供勞報單，2周內匯款(需收到勞報單正本，才會執行匯款流程) ♦ 其他說明： …" at bounding box center [651, 467] width 302 height 169
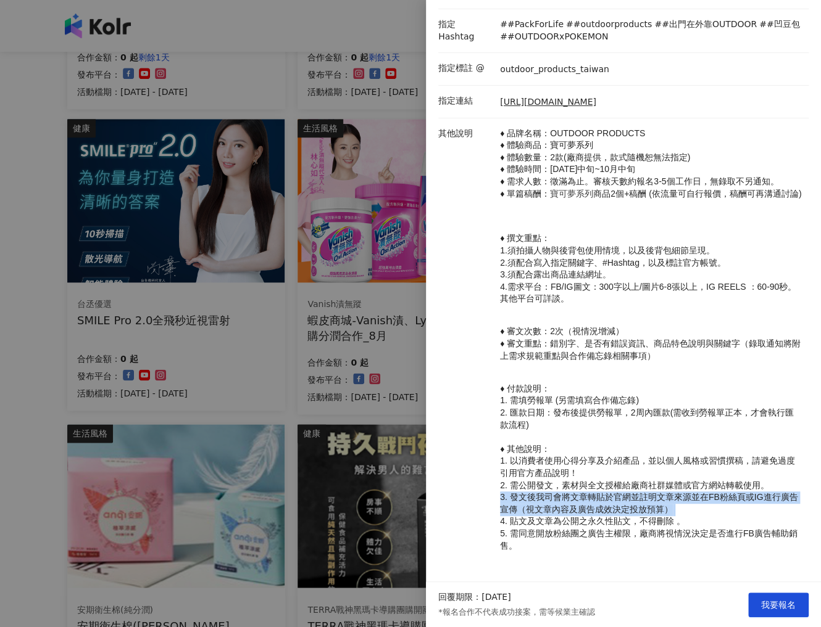
click at [581, 502] on p "♦ 付款說明： 1. 需填勞報單 (另需填寫合作備忘錄) 2. 匯款日期：發布後提供勞報單，2周內匯款(需收到勞報單正本，才會執行匯款流程) ♦ 其他說明： …" at bounding box center [651, 467] width 302 height 169
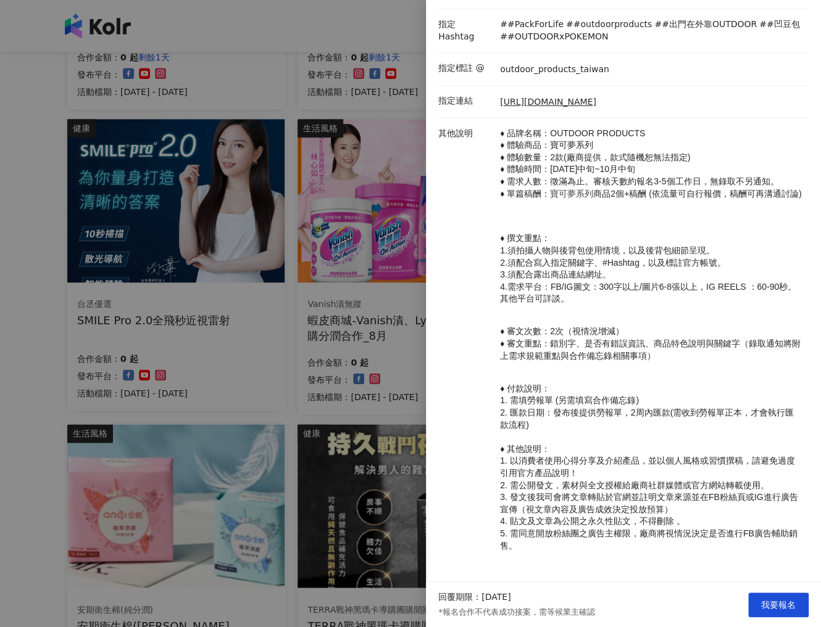
click at [585, 523] on span "4. 貼文及文章為公開之永久性貼文，不得刪除 。" at bounding box center [592, 521] width 184 height 10
click at [586, 523] on span "4. 貼文及文章為公開之永久性貼文，不得刪除 。" at bounding box center [592, 521] width 184 height 10
click at [587, 539] on p "♦ 付款說明： 1. 需填勞報單 (另需填寫合作備忘錄) 2. 匯款日期：發布後提供勞報單，2周內匯款(需收到勞報單正本，才會執行匯款流程) ♦ 其他說明： …" at bounding box center [651, 467] width 302 height 169
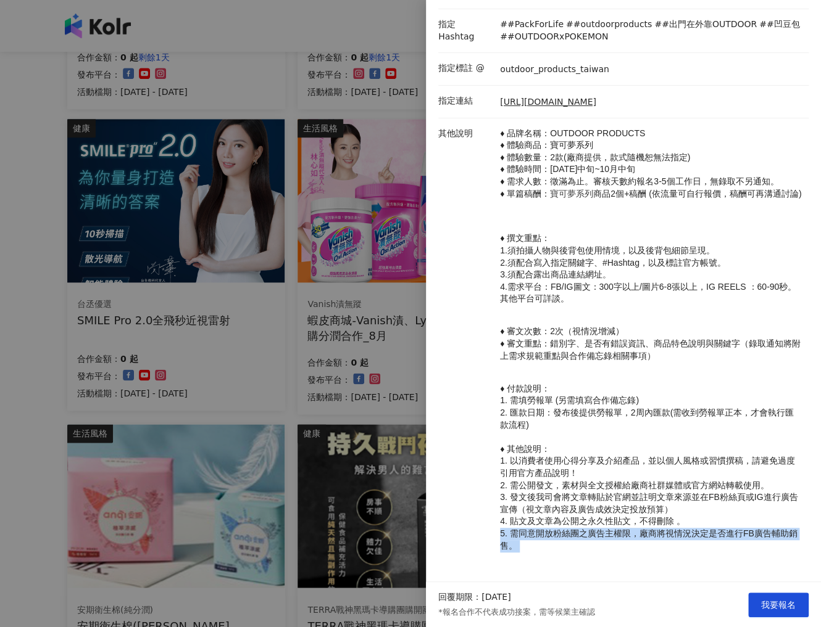
click at [587, 539] on p "♦ 付款說明： 1. 需填勞報單 (另需填寫合作備忘錄) 2. 匯款日期：發布後提供勞報單，2周內匯款(需收到勞報單正本，才會執行匯款流程) ♦ 其他說明： …" at bounding box center [651, 467] width 302 height 169
click at [775, 610] on span "我要報名" at bounding box center [778, 605] width 35 height 10
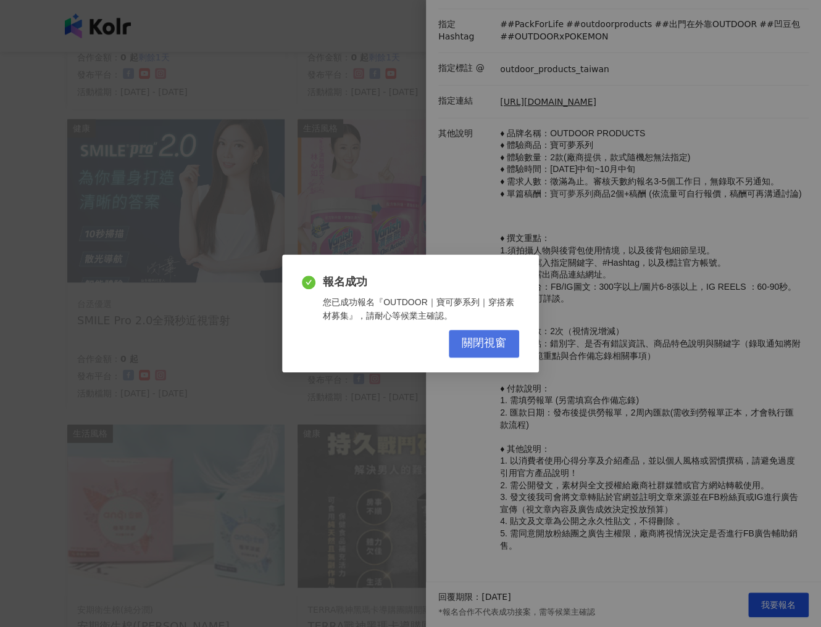
click at [477, 350] on span "關閉視窗" at bounding box center [484, 344] width 44 height 14
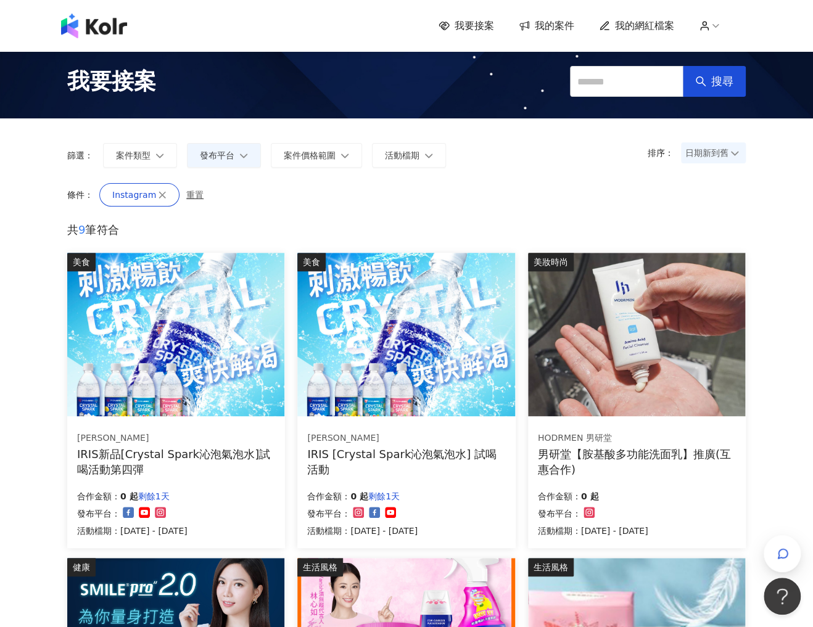
scroll to position [0, 0]
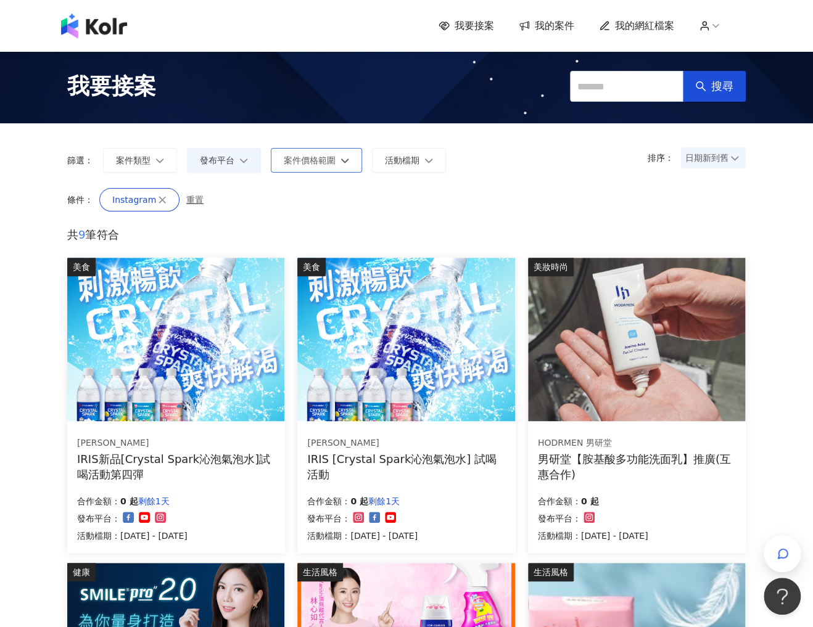
click at [309, 166] on button "案件價格範圍" at bounding box center [316, 160] width 91 height 25
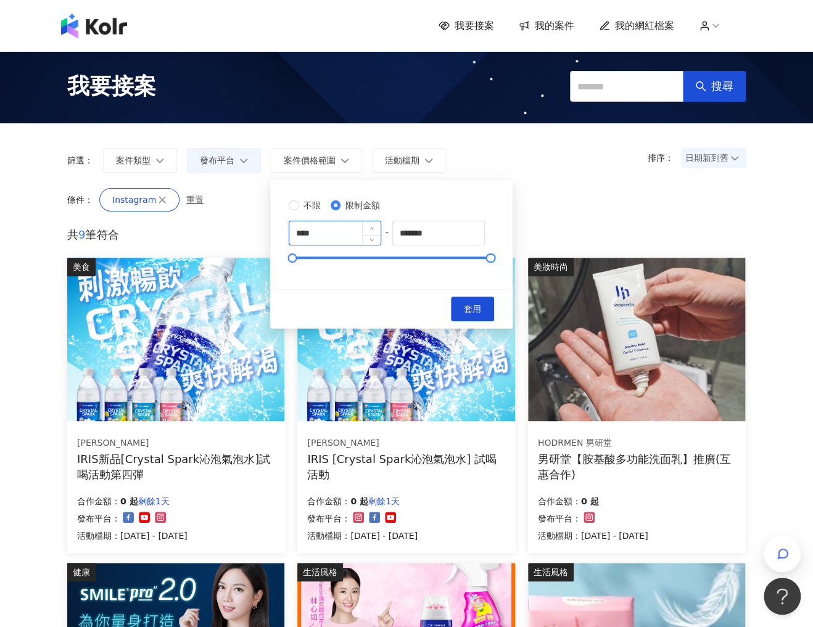
click at [374, 227] on icon "up" at bounding box center [372, 228] width 4 height 4
drag, startPoint x: 328, startPoint y: 231, endPoint x: 269, endPoint y: 234, distance: 58.7
click at [270, 234] on div "不限 限制金額 **** - ******* 套用" at bounding box center [391, 254] width 242 height 149
type input "****"
click at [481, 306] on span "套用" at bounding box center [472, 309] width 17 height 10
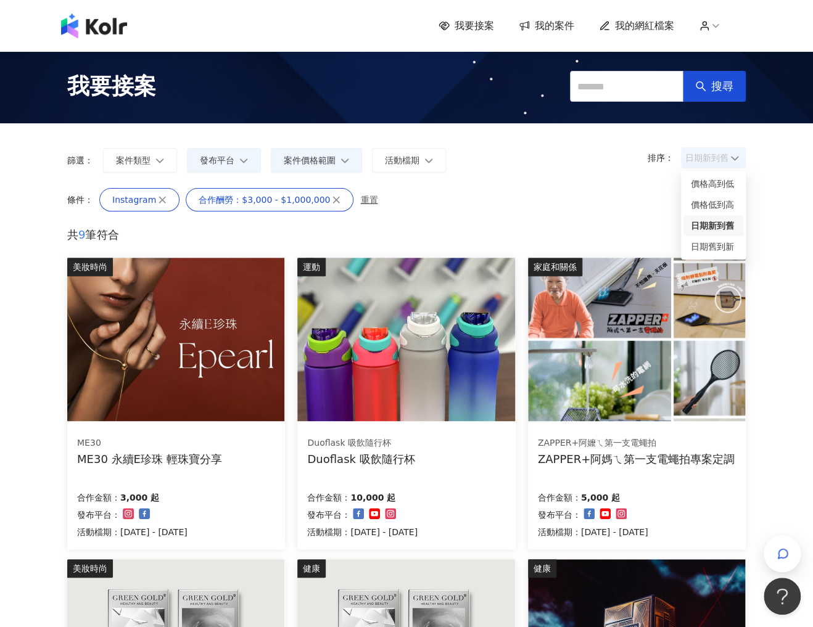
click at [701, 152] on span "日期新到舊" at bounding box center [713, 158] width 56 height 19
click at [494, 210] on div "Instagram 合作酬勞：$3,000 - $1,000,000 重置" at bounding box center [428, 199] width 659 height 23
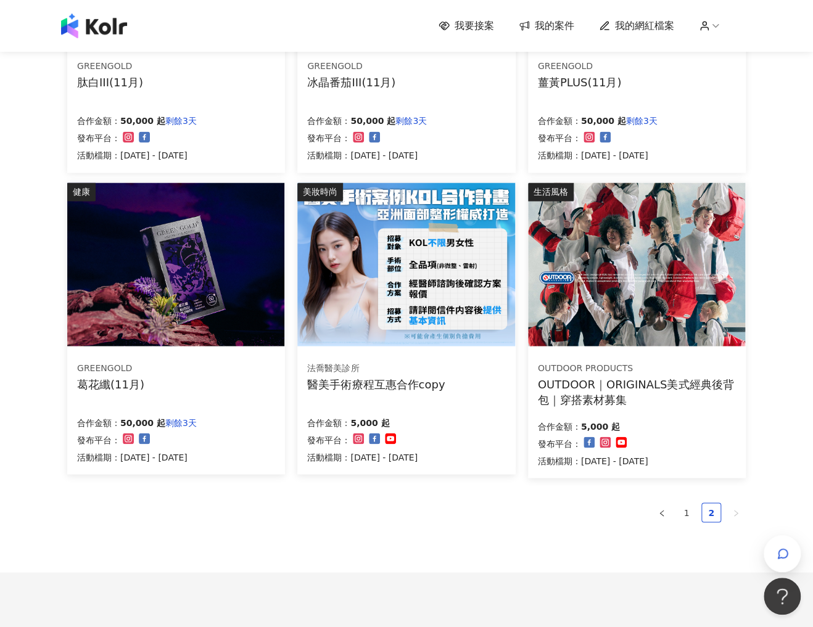
scroll to position [691, 0]
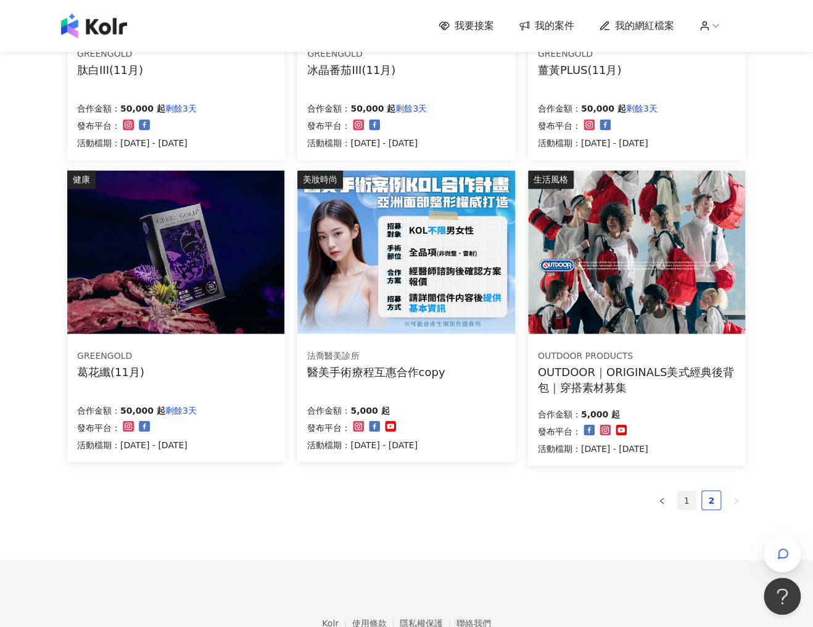
click at [687, 503] on link "1" at bounding box center [686, 500] width 19 height 19
click at [707, 496] on link "2" at bounding box center [711, 500] width 19 height 19
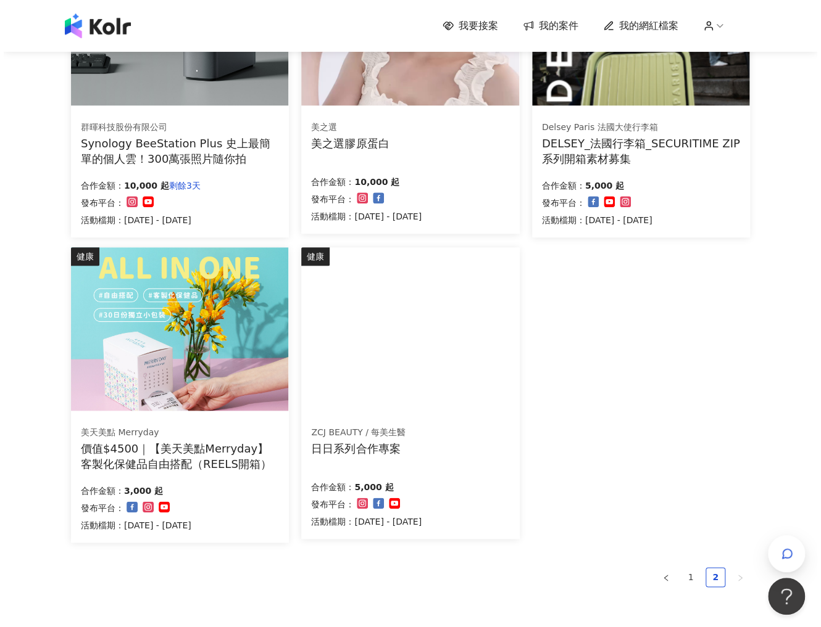
scroll to position [148, 0]
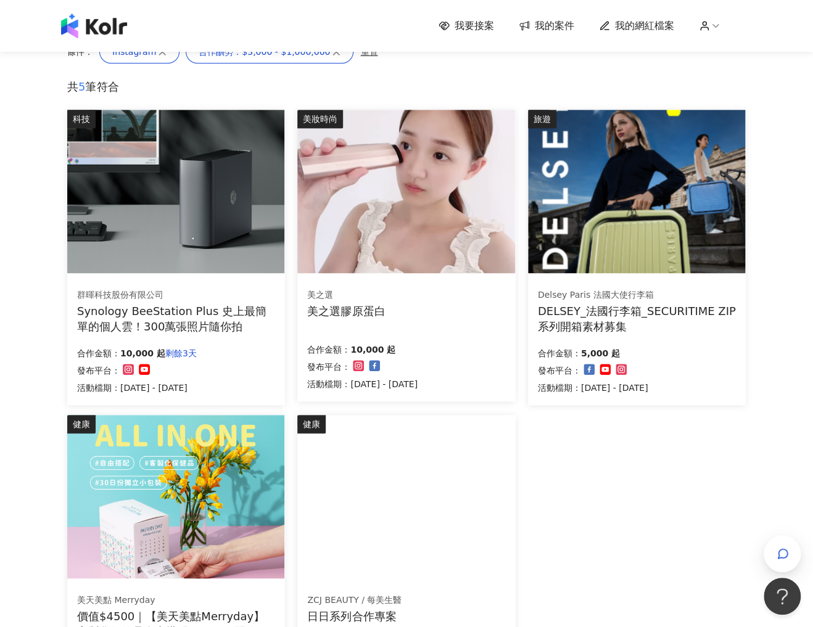
click at [695, 240] on img at bounding box center [636, 192] width 217 height 164
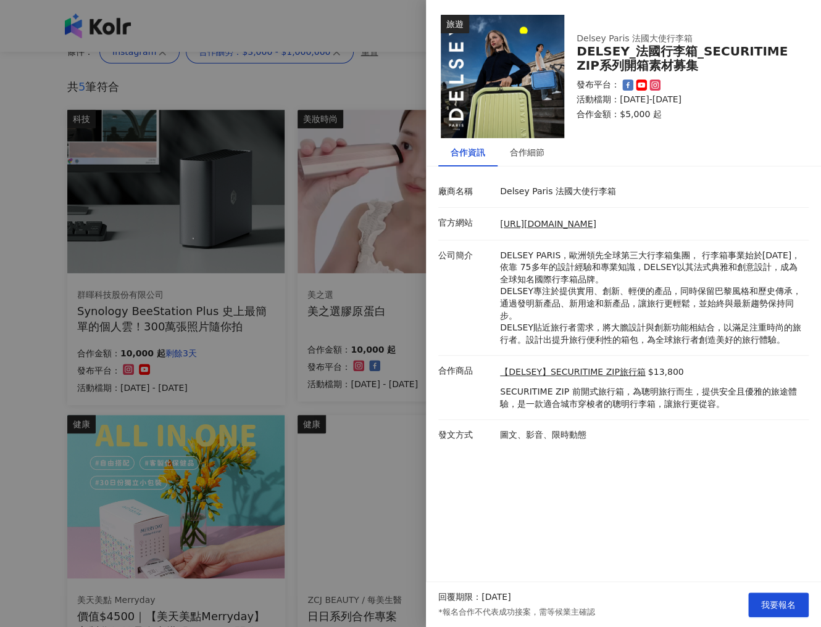
click at [545, 136] on img at bounding box center [502, 76] width 123 height 123
click at [534, 150] on div "合作細節" at bounding box center [527, 153] width 35 height 14
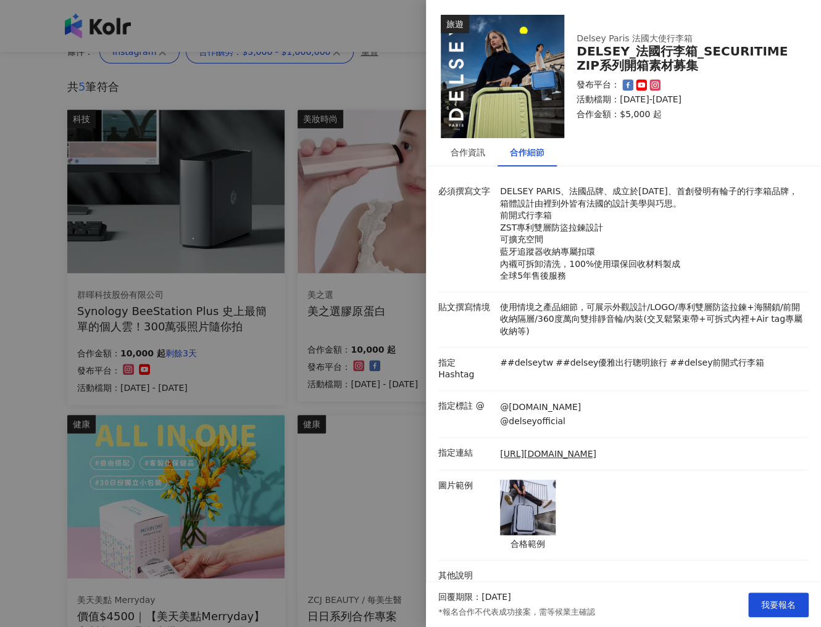
click at [685, 309] on p "使用情境之產品細節，可展示外觀設計/LOGO/專利雙層防盜拉鍊+海關鎖/前開收納隔層/360度萬向雙排靜音輪/內裝(交叉鬆緊束帶+可拆式內裡+Air tag專…" at bounding box center [651, 320] width 302 height 36
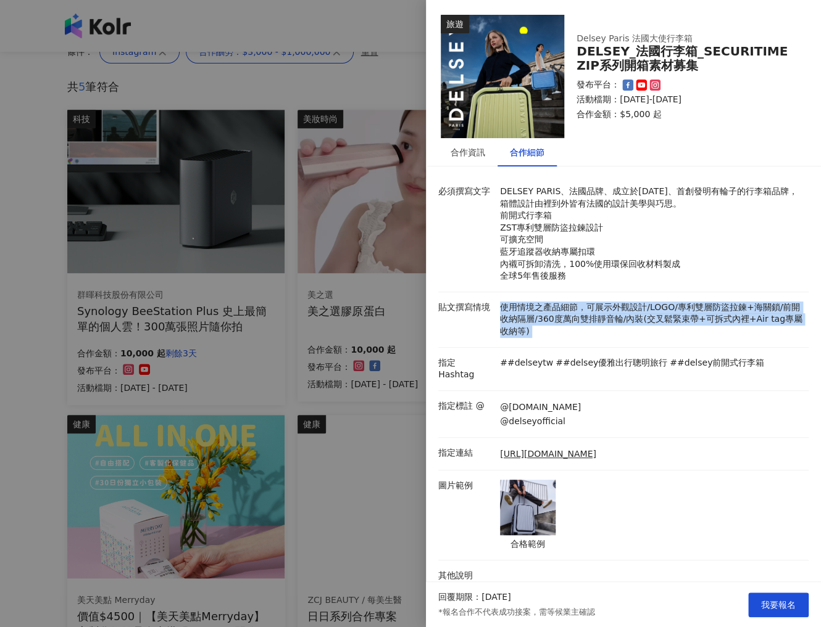
click at [685, 309] on p "使用情境之產品細節，可展示外觀設計/LOGO/專利雙層防盜拉鍊+海關鎖/前開收納隔層/360度萬向雙排靜音輪/內裝(交叉鬆緊束帶+可拆式內裡+Air tag專…" at bounding box center [651, 320] width 302 height 36
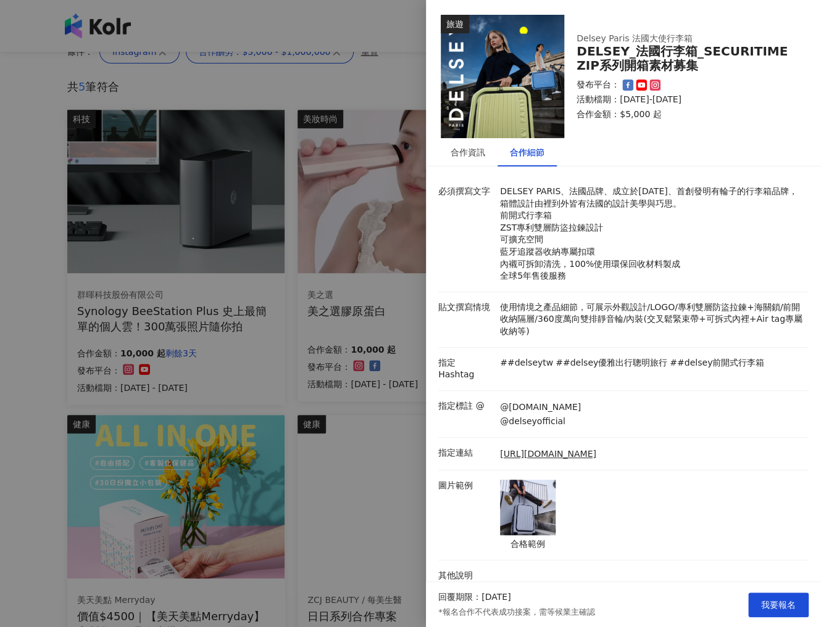
click at [663, 372] on li "指定 Hashtag ##delseytw ##delsey優雅出行聰明旅行 ##delsey前開式行李箱" at bounding box center [623, 369] width 370 height 43
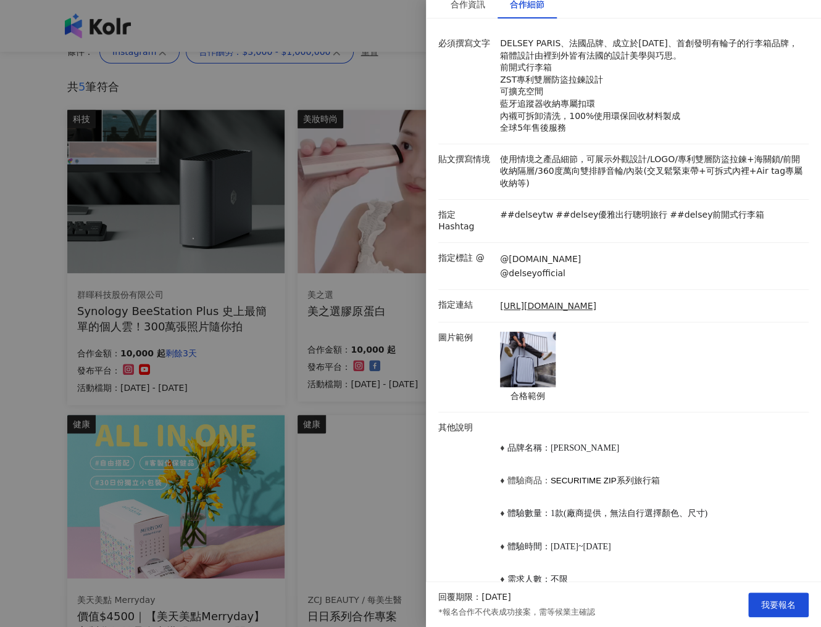
click at [539, 341] on img at bounding box center [528, 360] width 56 height 56
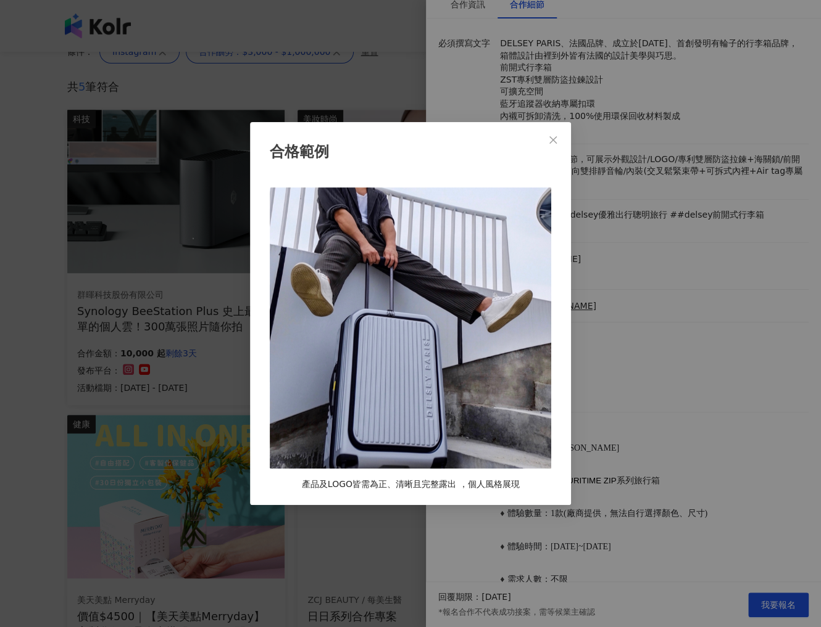
click at [684, 355] on div "合格範例 產品及LOGO皆需為正、清晰且完整露出 ，個人風格展現" at bounding box center [410, 313] width 821 height 627
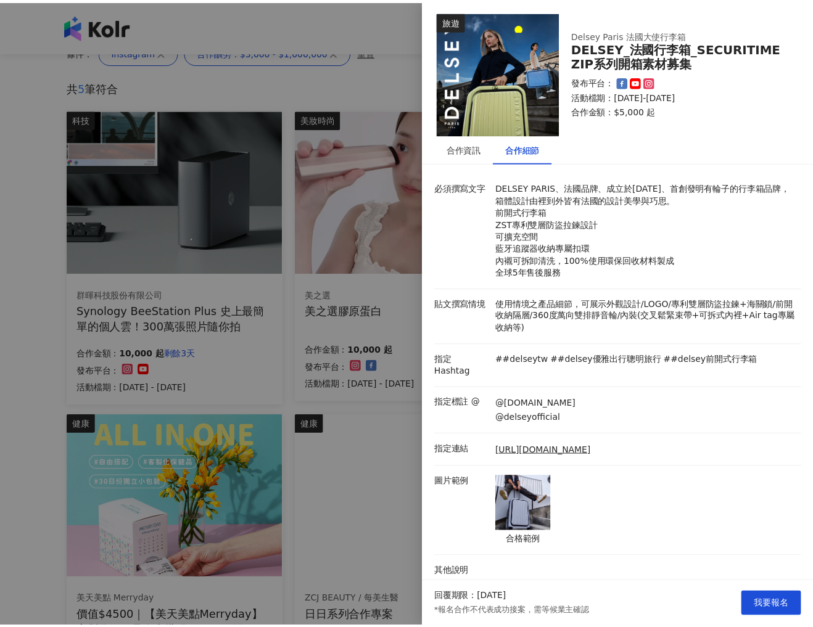
scroll to position [0, 0]
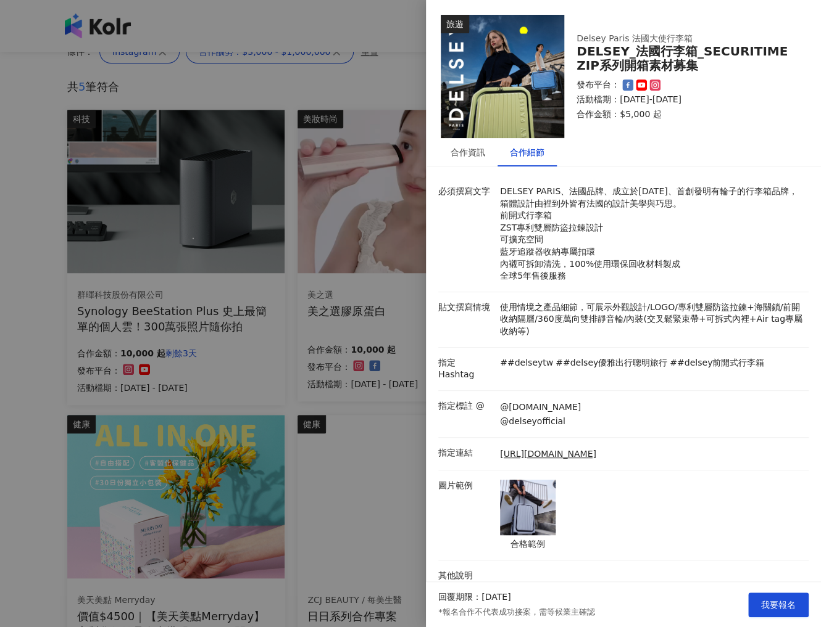
click at [297, 196] on div at bounding box center [410, 313] width 821 height 627
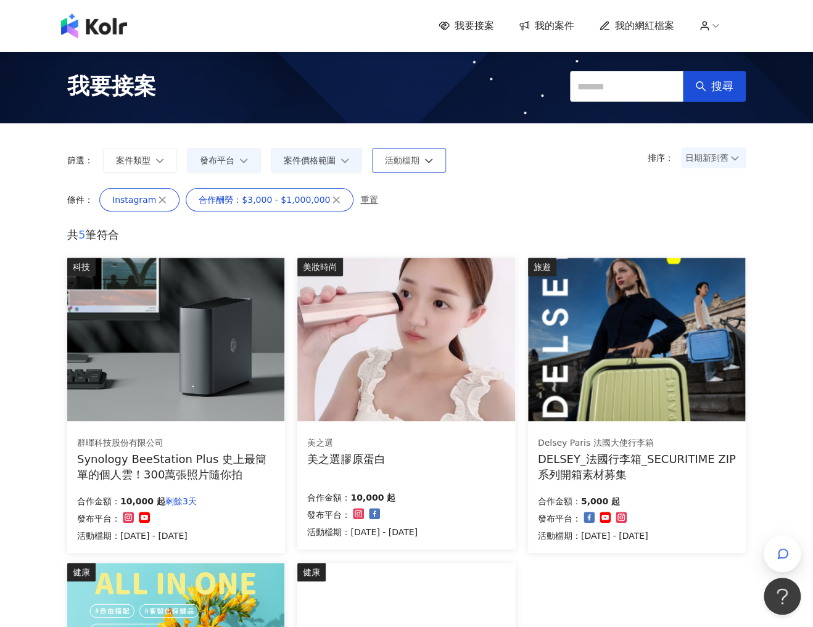
click at [408, 170] on button "活動檔期" at bounding box center [409, 160] width 74 height 25
click at [479, 32] on span "我要接案" at bounding box center [474, 26] width 39 height 14
click at [127, 38] on div "我要接案 我的案件 我的網紅檔案" at bounding box center [406, 26] width 813 height 52
click at [110, 19] on img at bounding box center [94, 26] width 66 height 25
